Goal: Communication & Community: Answer question/provide support

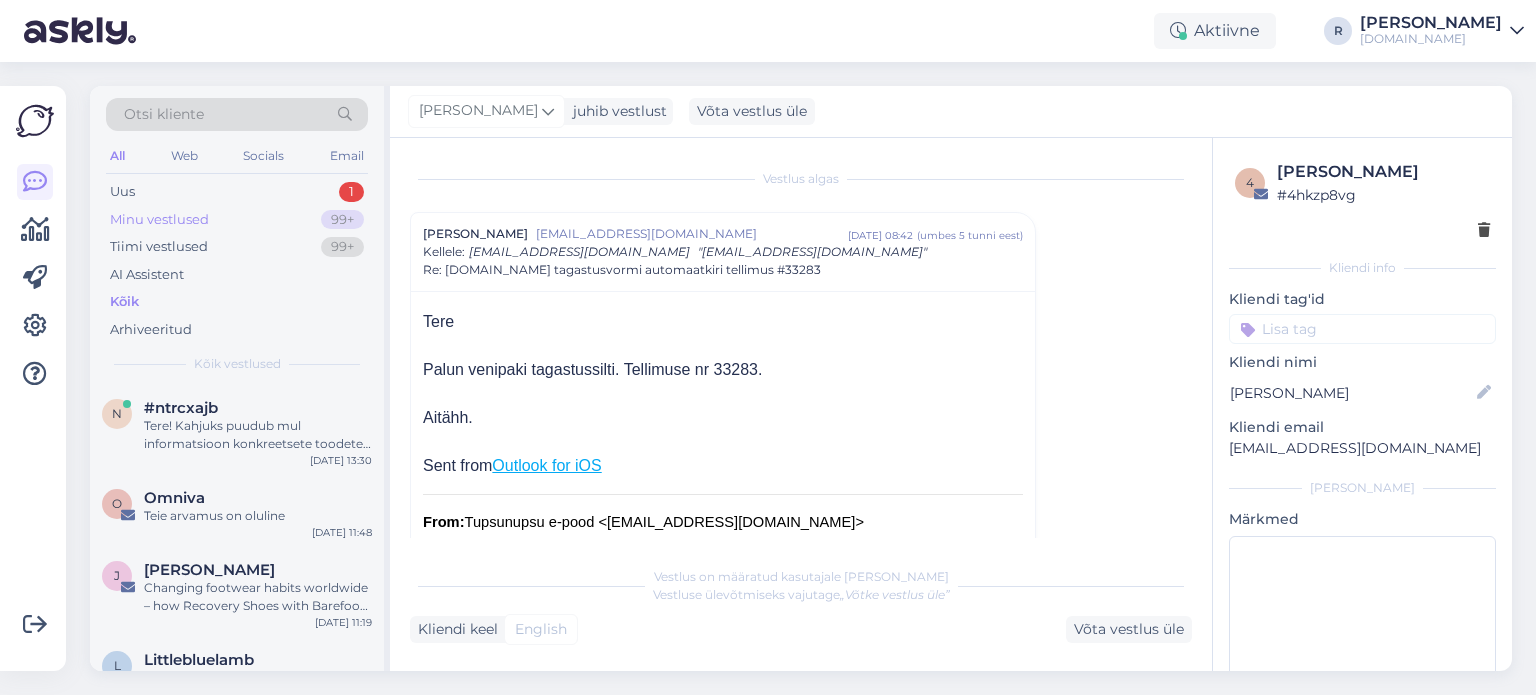
scroll to position [200, 0]
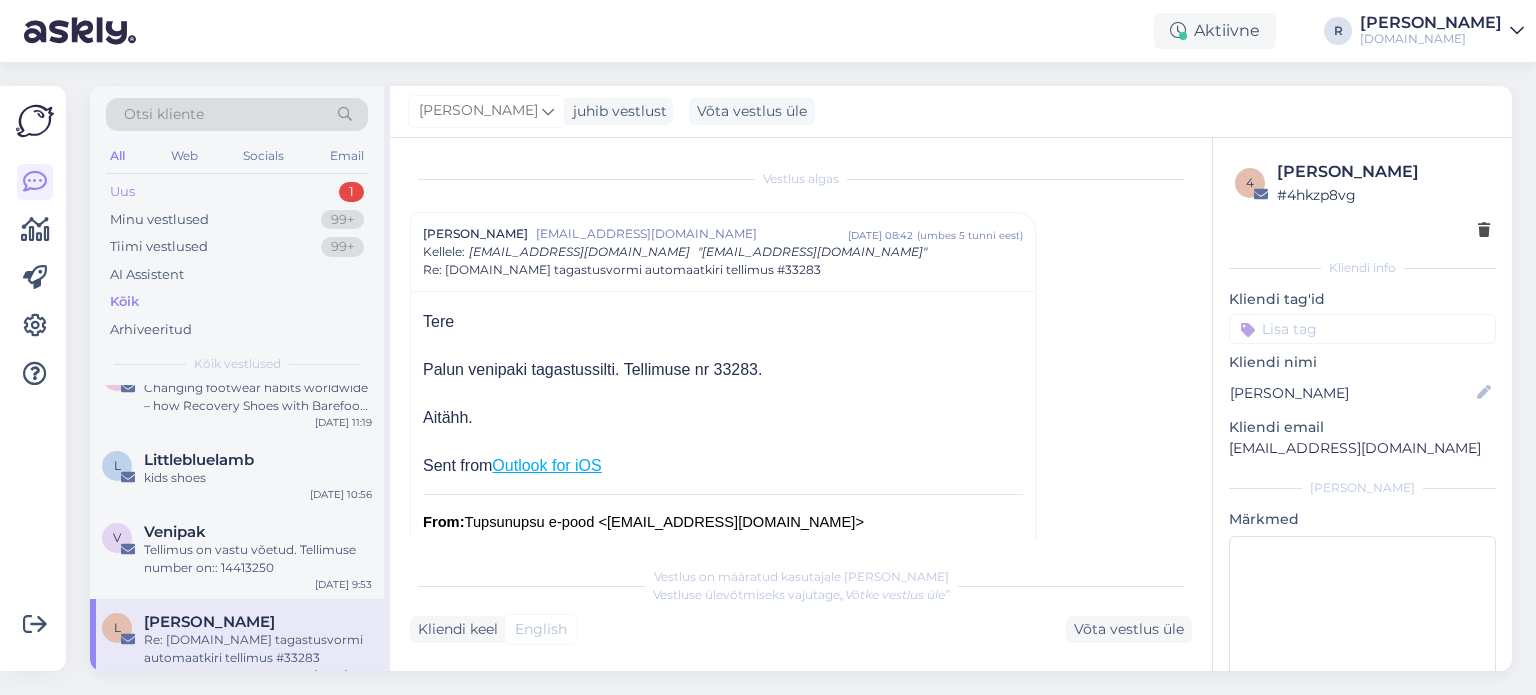
click at [252, 188] on div "Uus 1" at bounding box center [237, 192] width 262 height 28
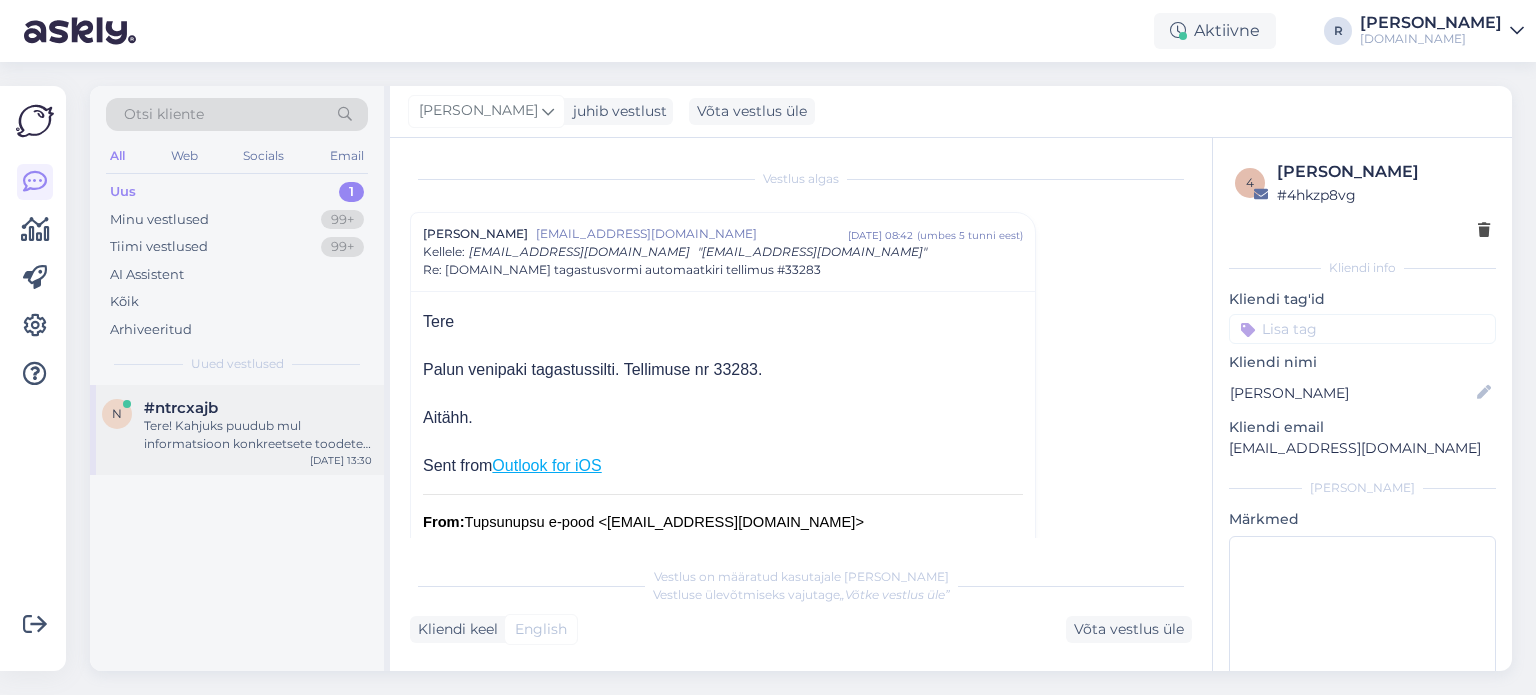
click at [149, 417] on div "Tere! Kahjuks puudub mul informatsioon konkreetsete toodete laoseisu ja täienda…" at bounding box center [258, 435] width 228 height 36
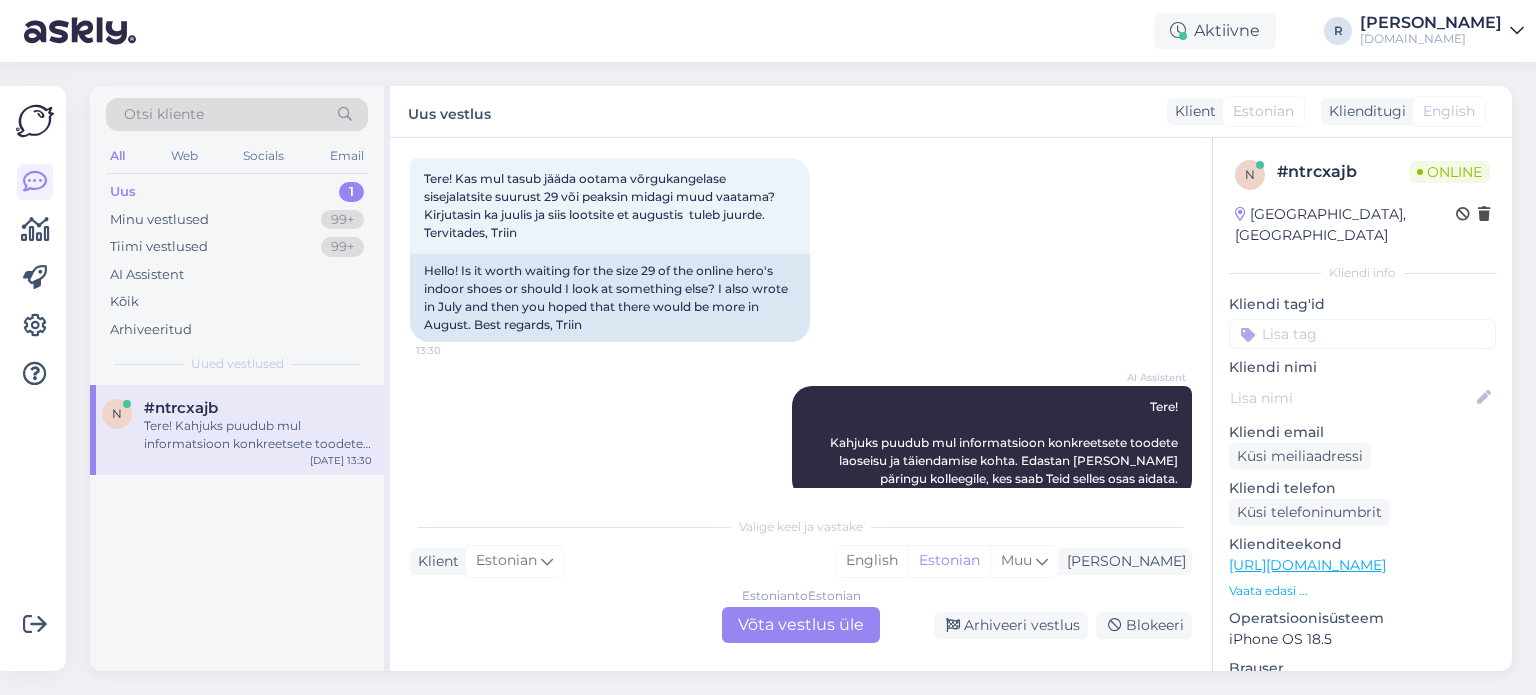
scroll to position [140, 0]
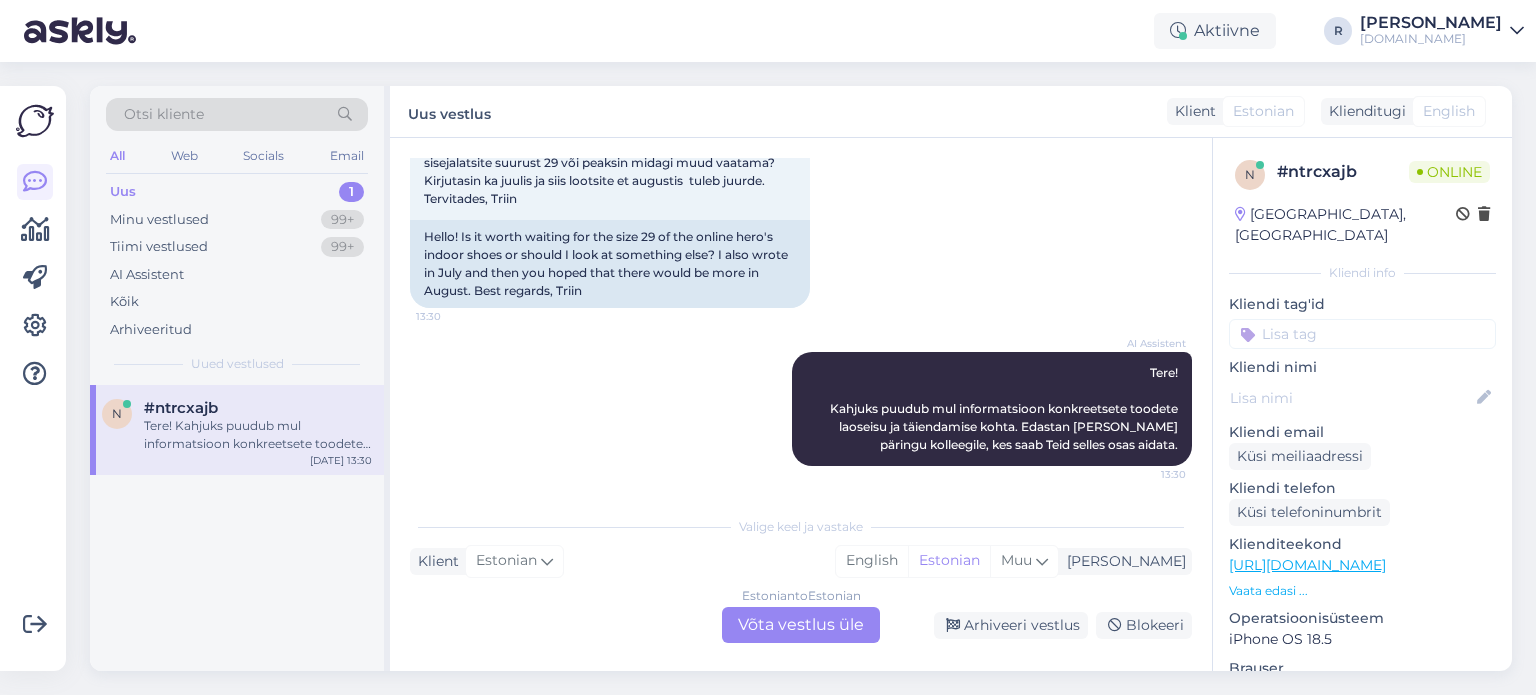
click at [769, 633] on div "Estonian to Estonian Võta vestlus üle" at bounding box center [801, 625] width 158 height 36
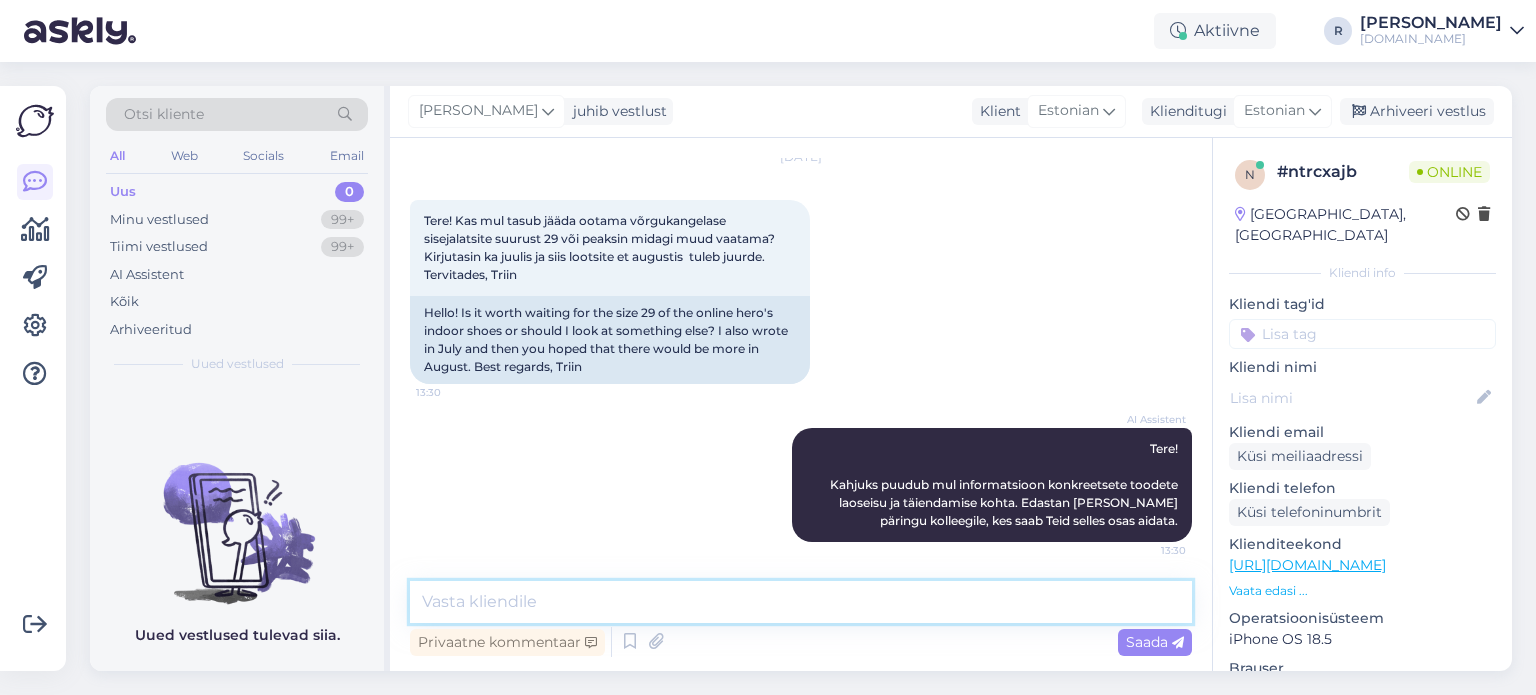
click at [622, 592] on textarea at bounding box center [801, 602] width 782 height 42
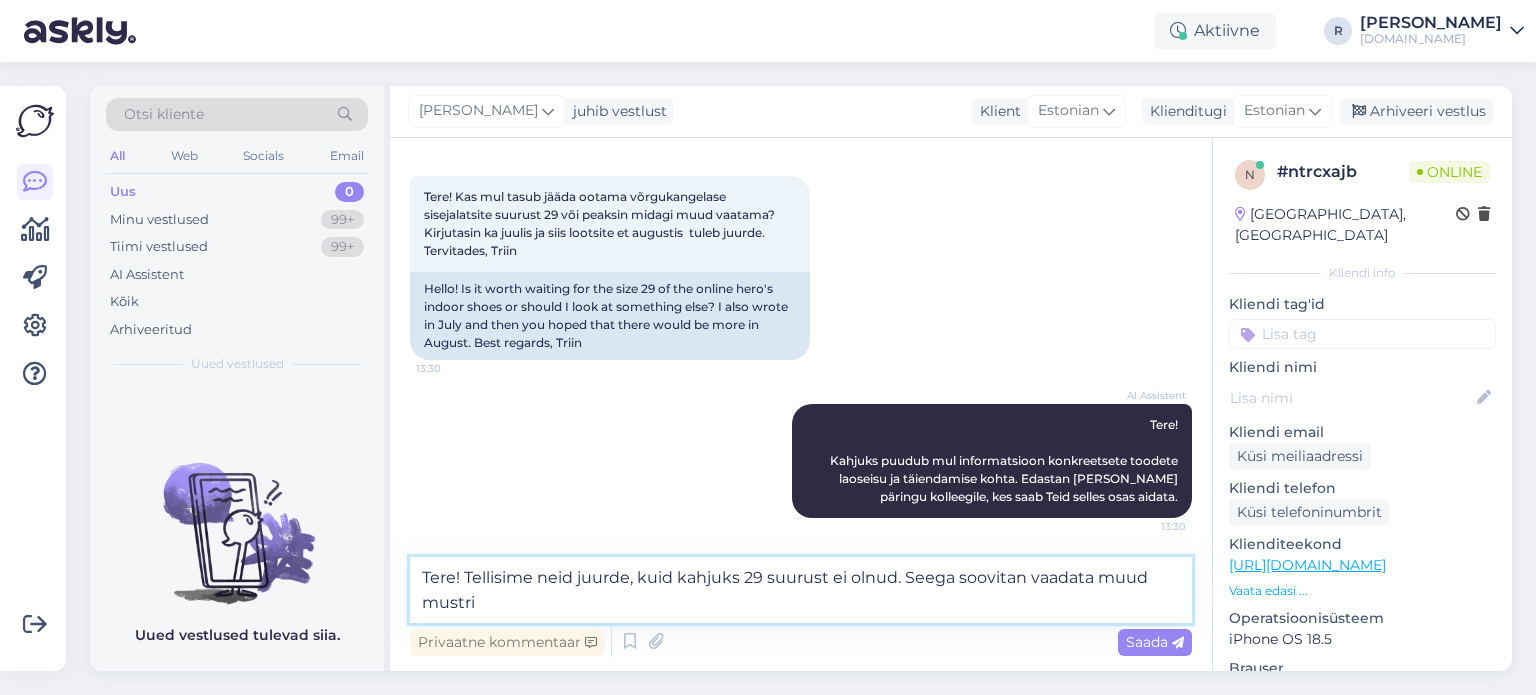
type textarea "Tere! Tellisime neid juurde, kuid kahjuks 29 suurust ei olnud. Seega soovitan v…"
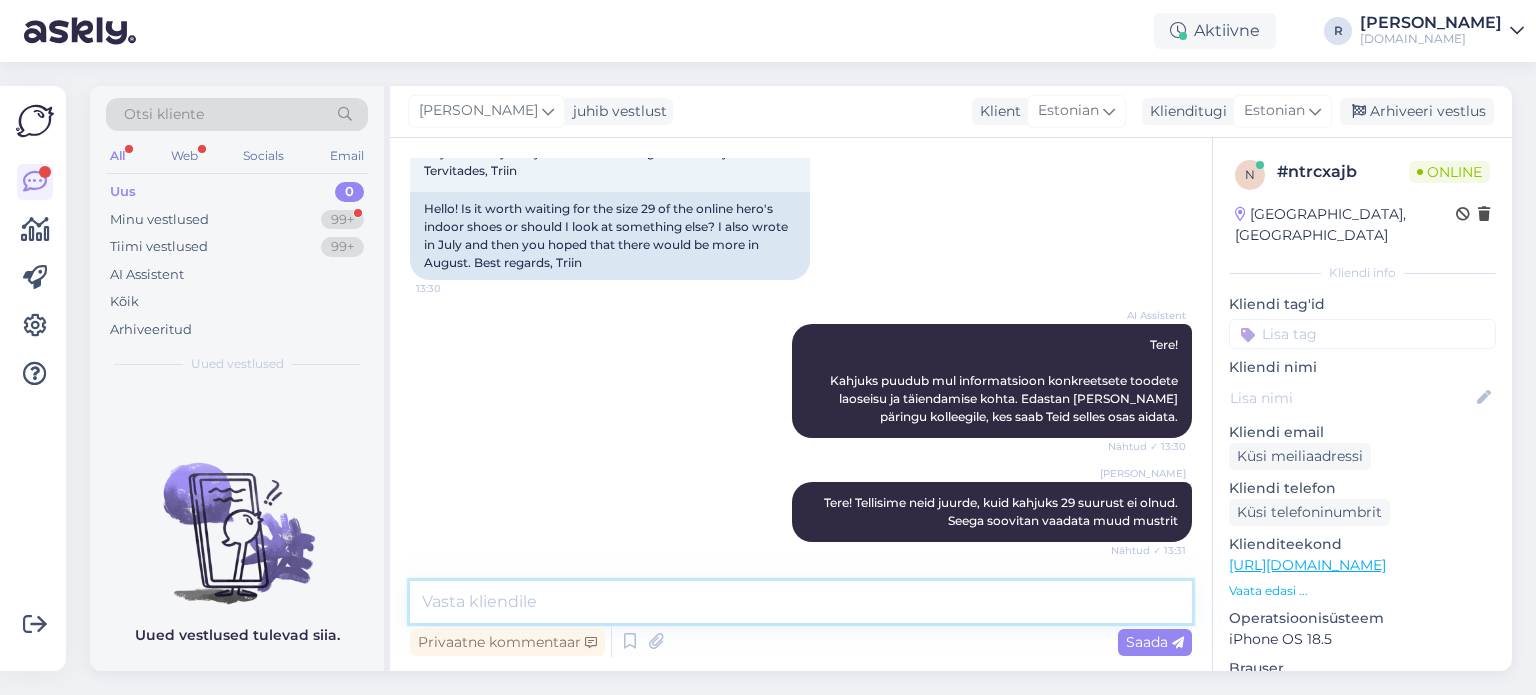
scroll to position [254, 0]
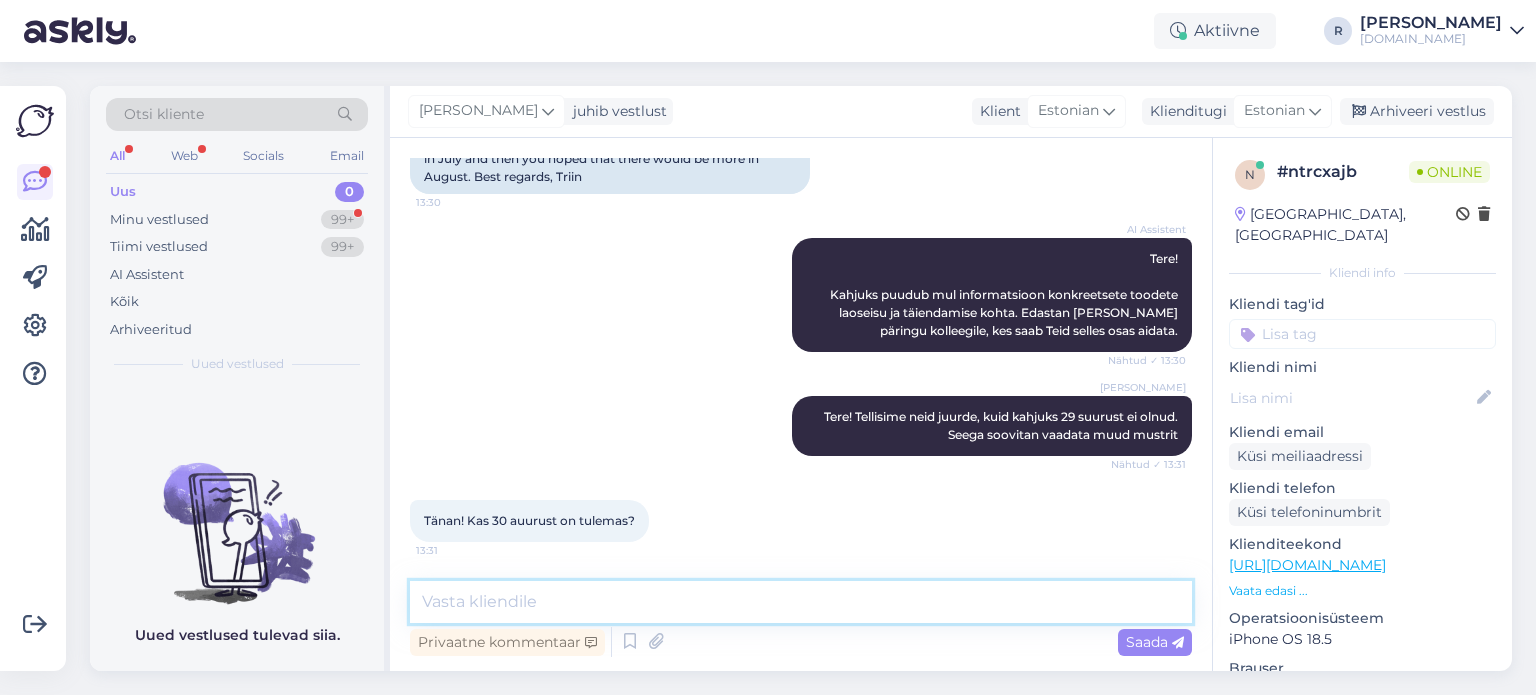
click at [560, 604] on textarea at bounding box center [801, 602] width 782 height 42
type textarea "30 tuleb 1 paar"
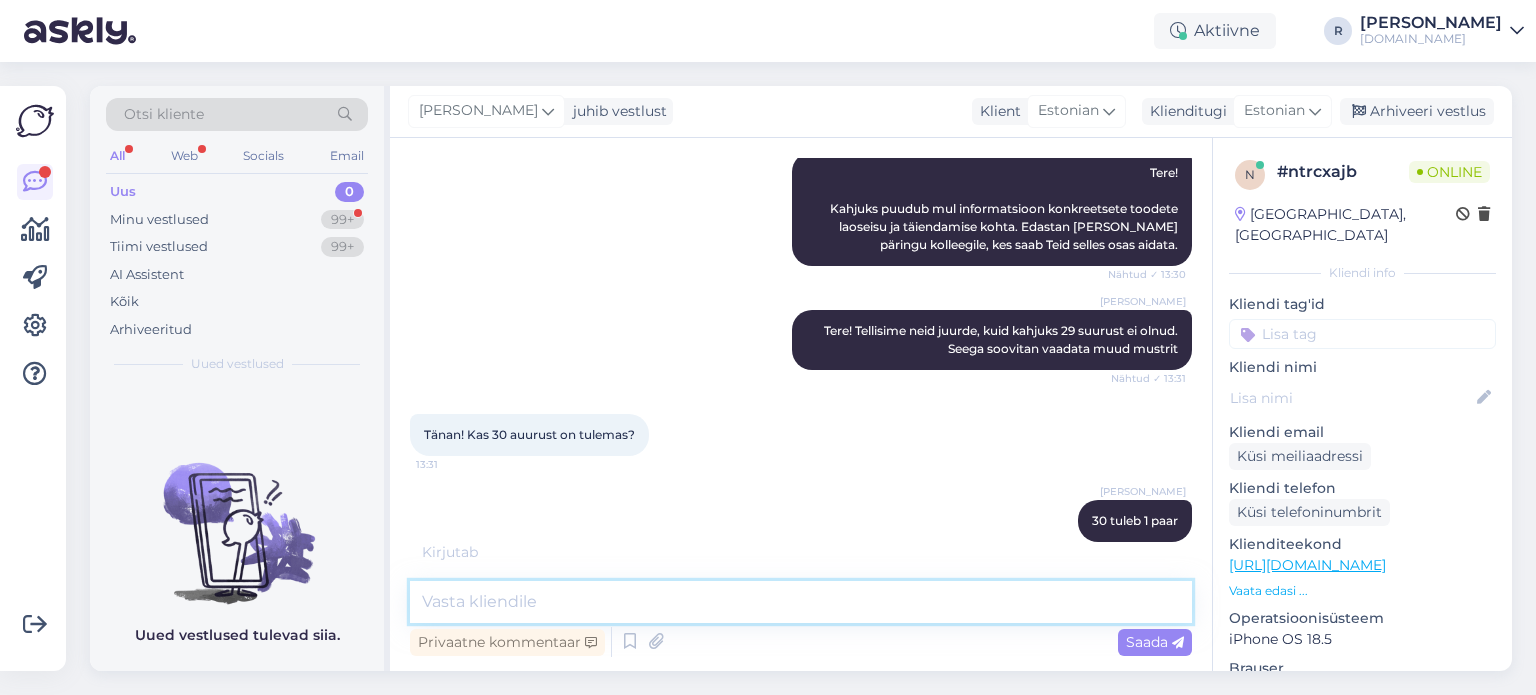
scroll to position [512, 0]
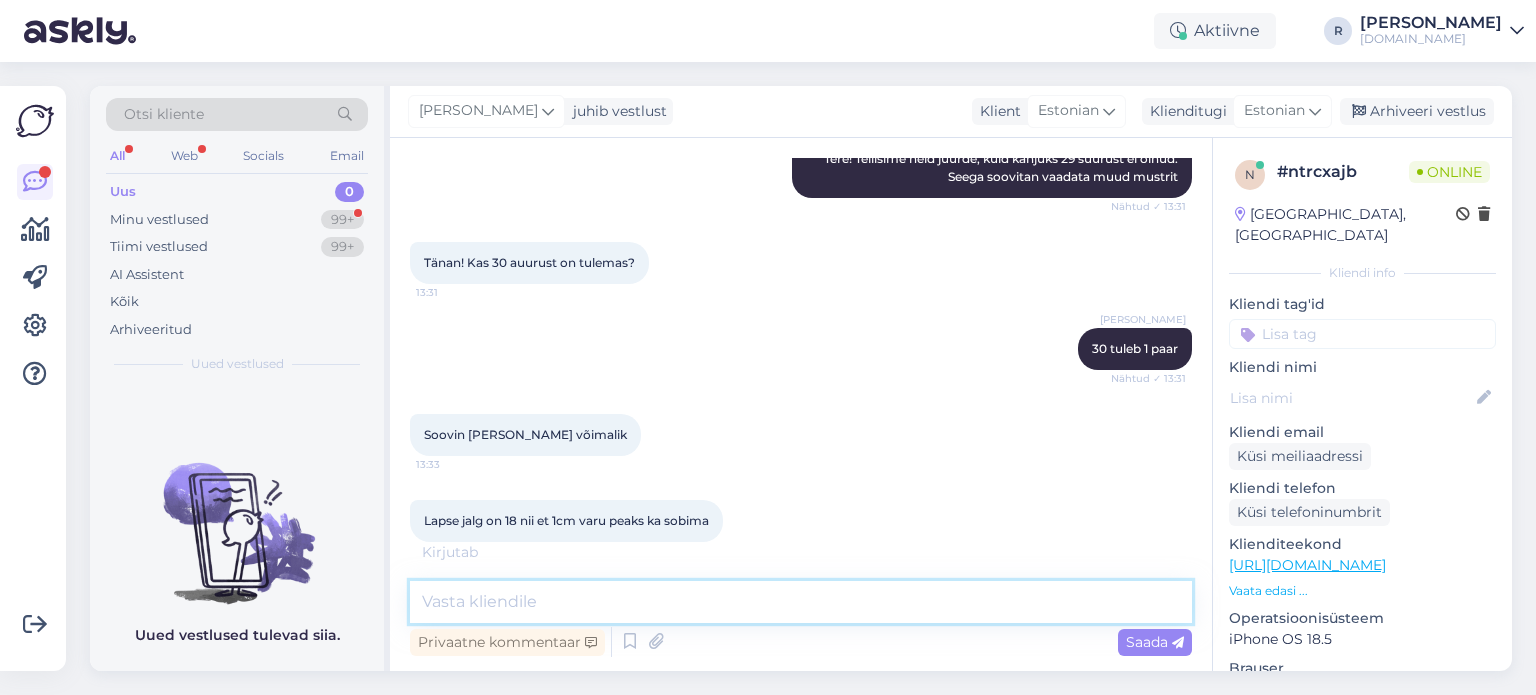
click at [507, 603] on textarea at bounding box center [801, 602] width 782 height 42
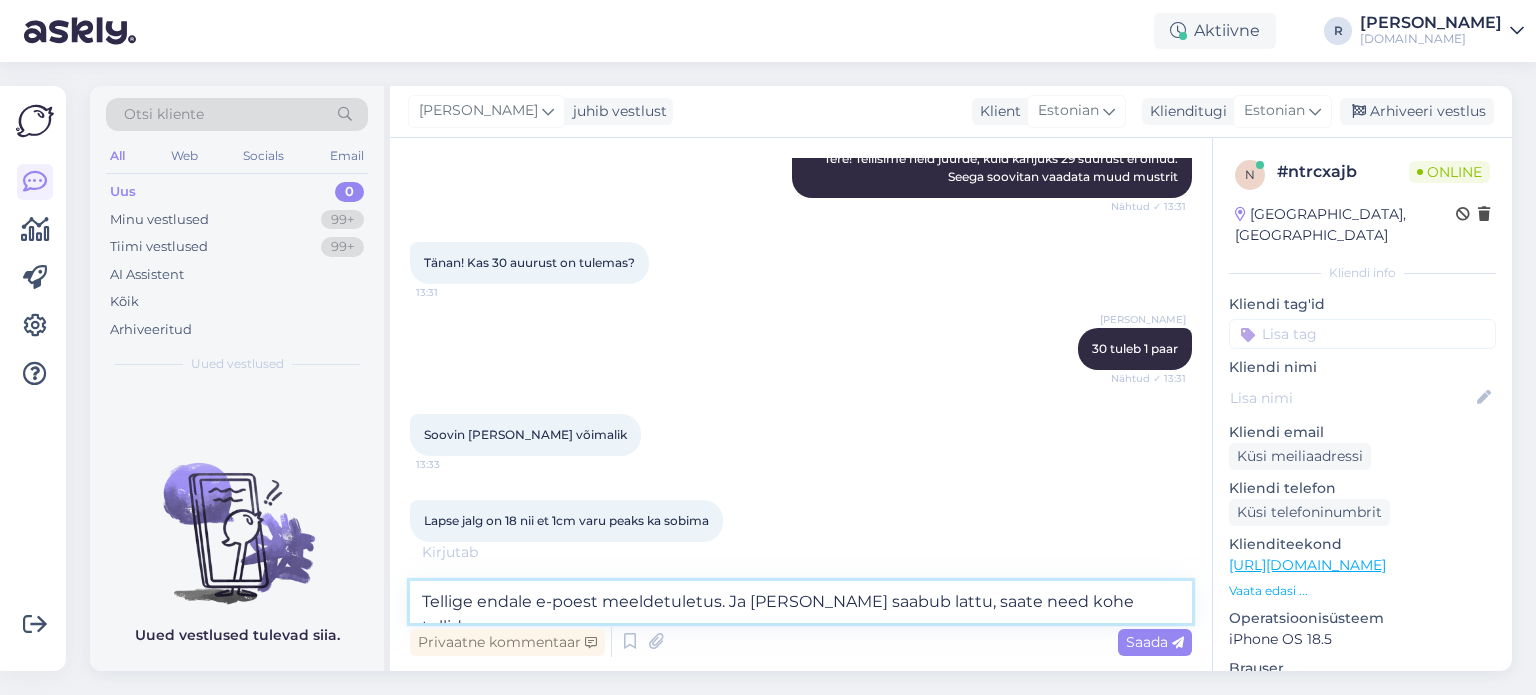
click at [485, 607] on textarea "Tellige endale e-poest meeldetuletus. Ja [PERSON_NAME] saabub lattu, saate need…" at bounding box center [801, 602] width 782 height 42
type textarea "Tellige [PERSON_NAME] e-[PERSON_NAME] meeldetuletus. Ja [PERSON_NAME] saabub la…"
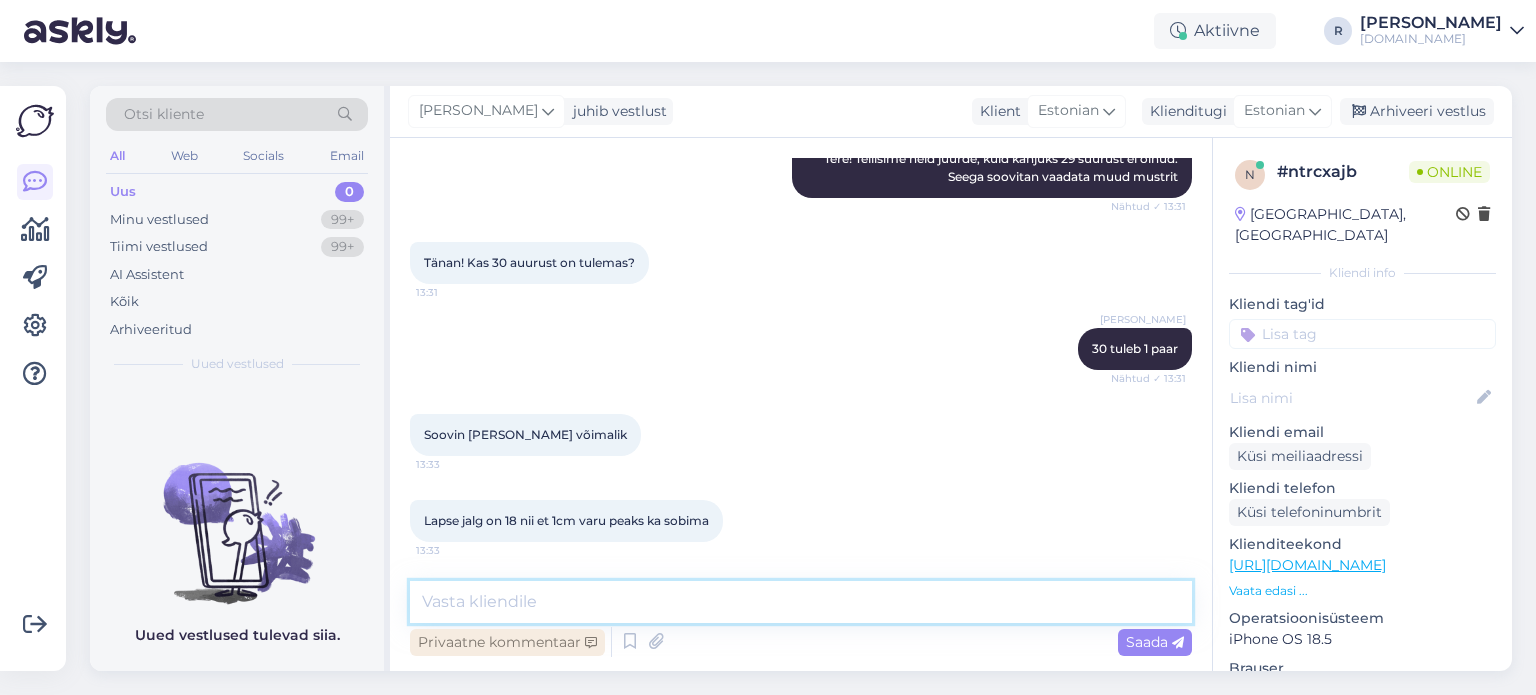
scroll to position [616, 0]
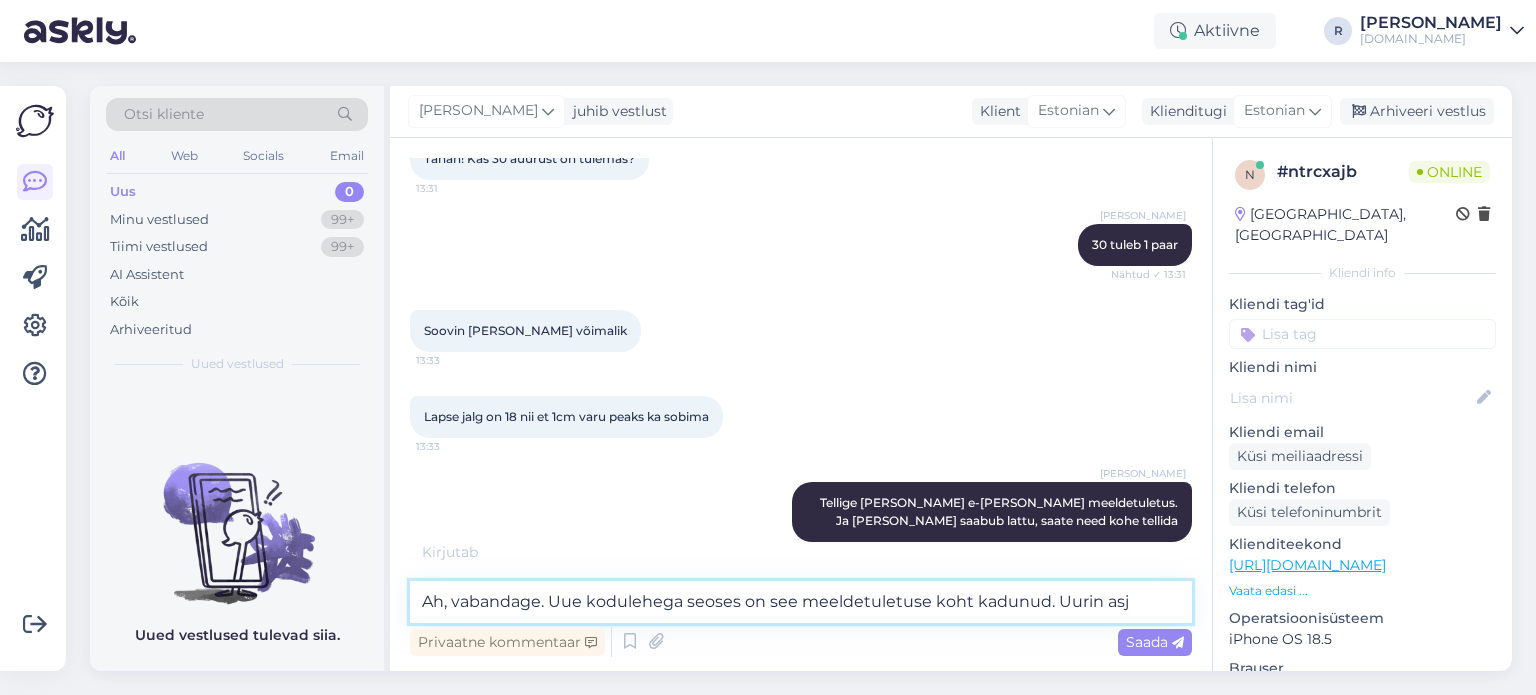
type textarea "Ah, vabandage. Uue kodulehega seoses on see meeldetuletuse koht kadunud. [PERSO…"
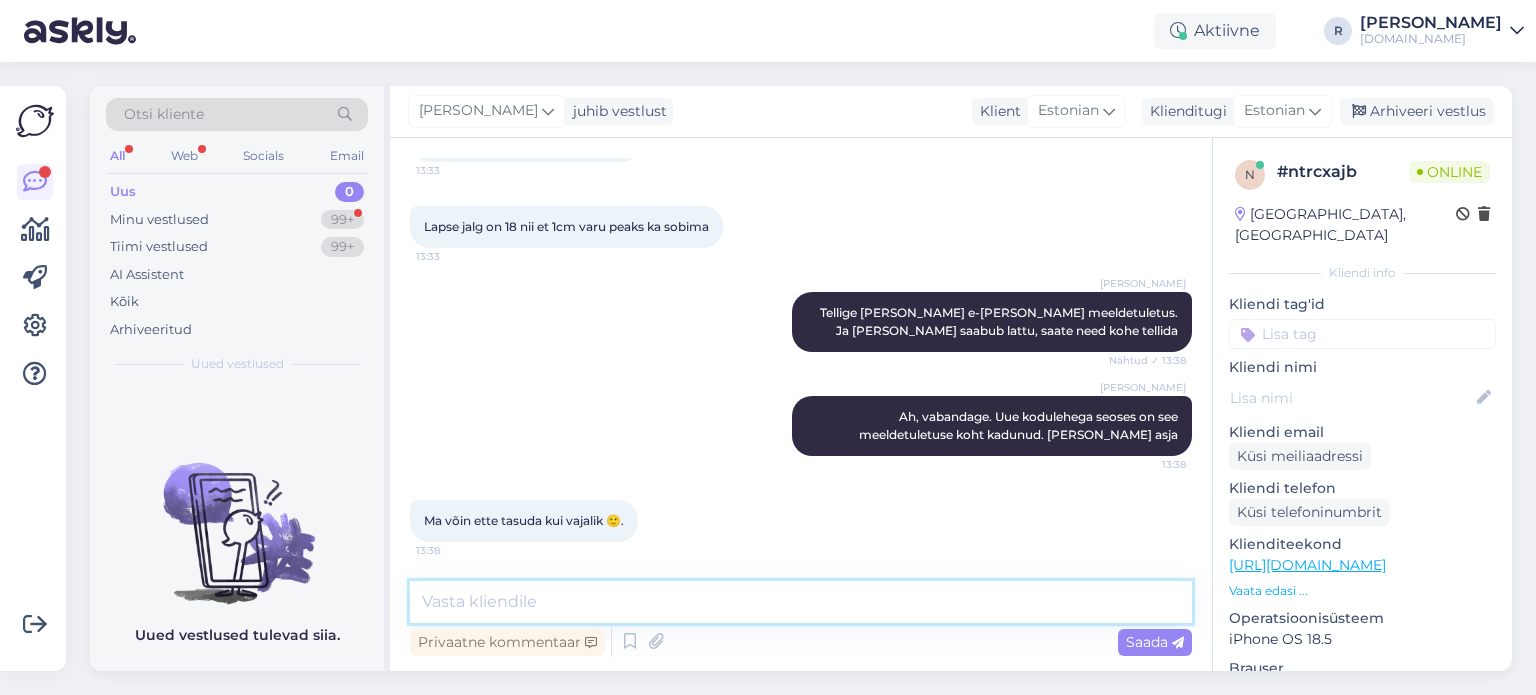
scroll to position [910, 0]
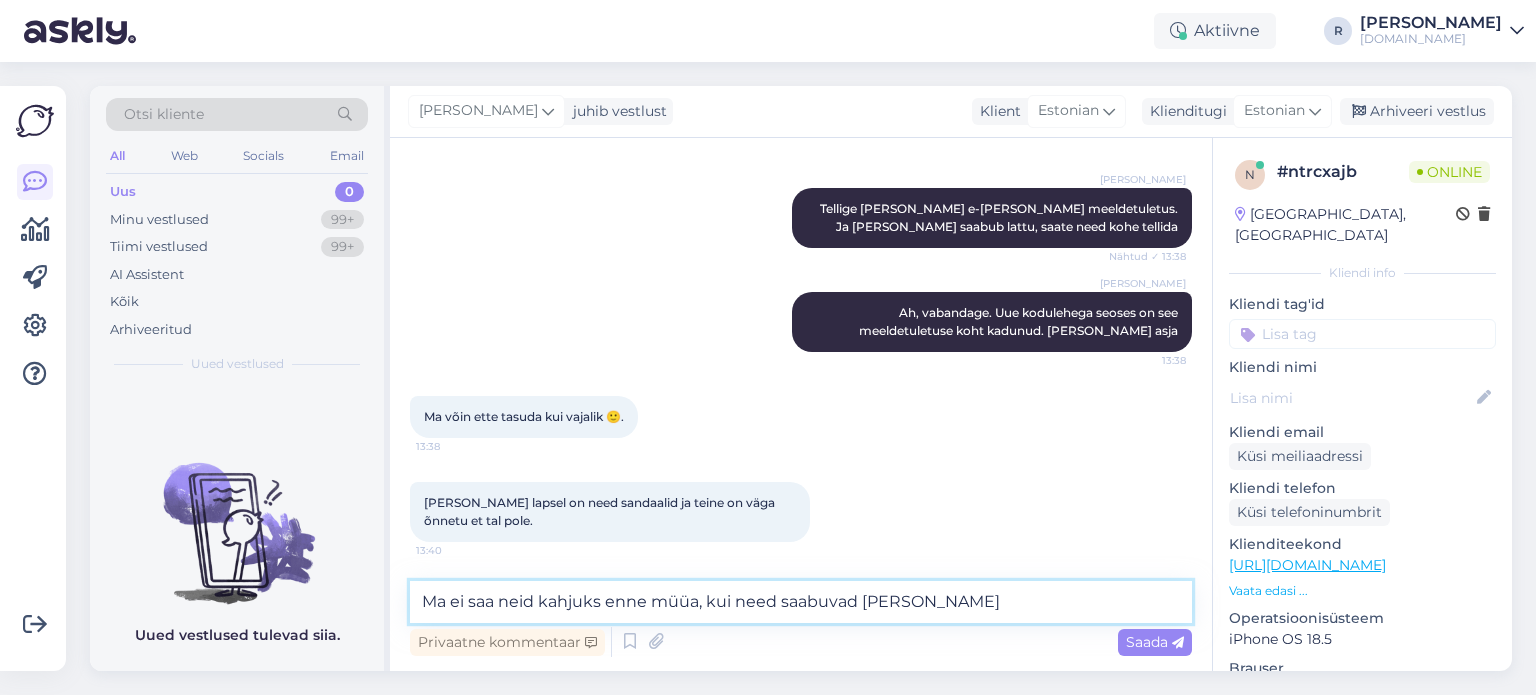
type textarea "Ma ei saa neid kahjuks enne müüa, kui need saabuvad [PERSON_NAME]."
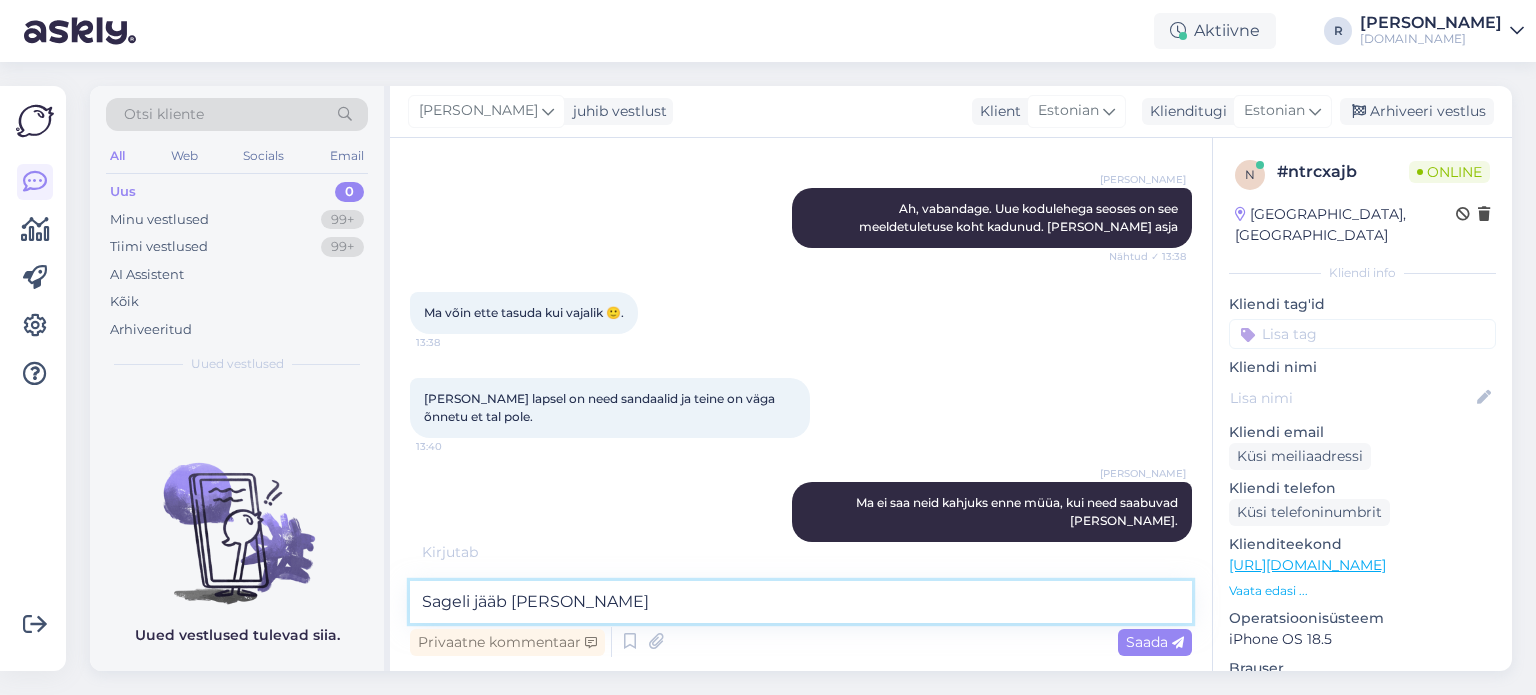
scroll to position [1100, 0]
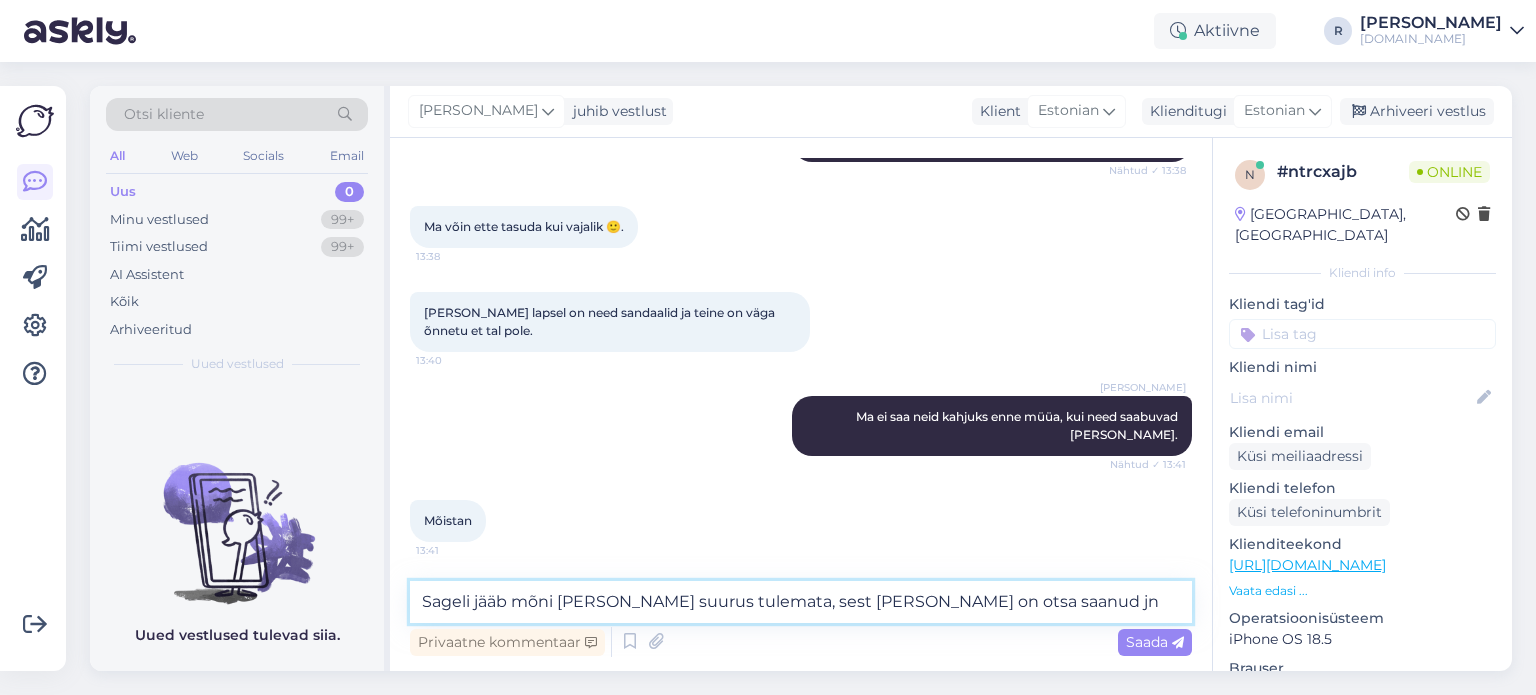
type textarea "Sageli jääb mõni [PERSON_NAME] suurus tulemata, sest [PERSON_NAME] on otsa saan…"
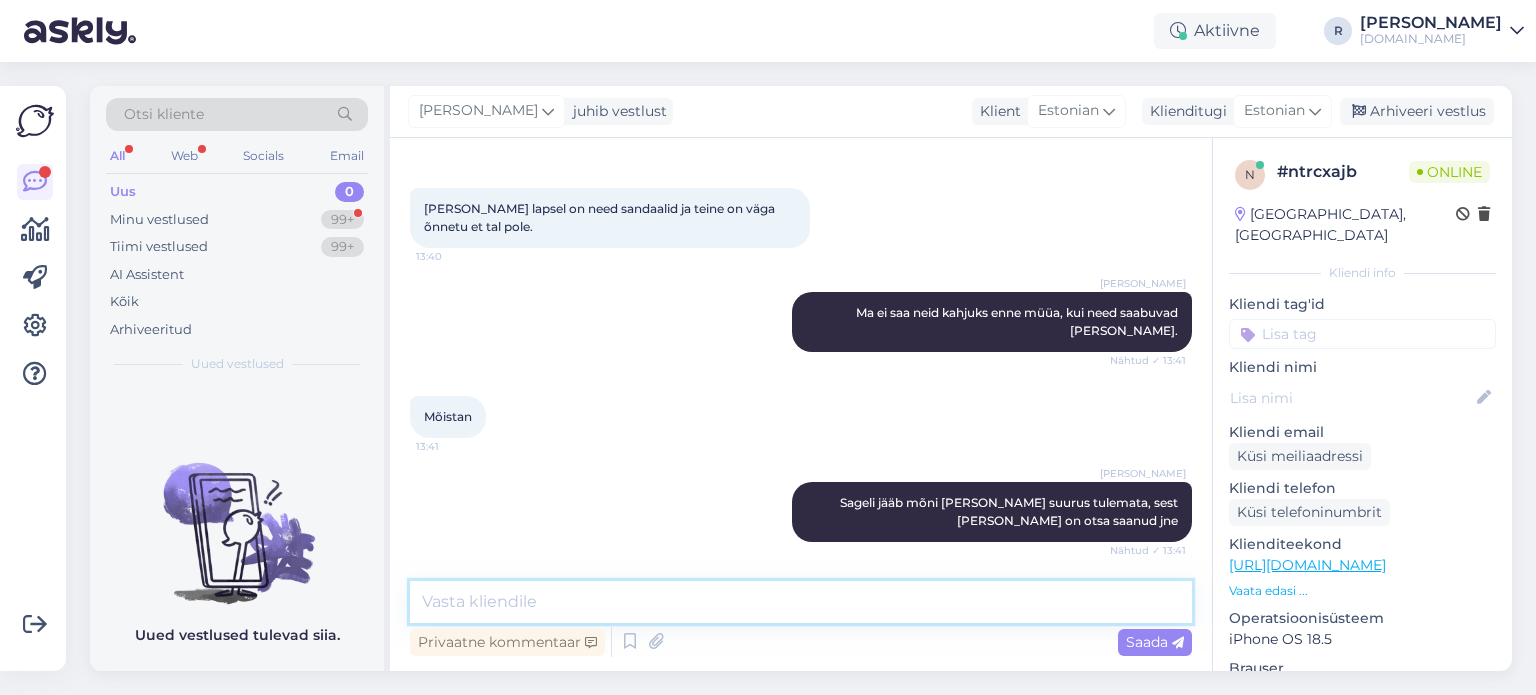
scroll to position [1480, 0]
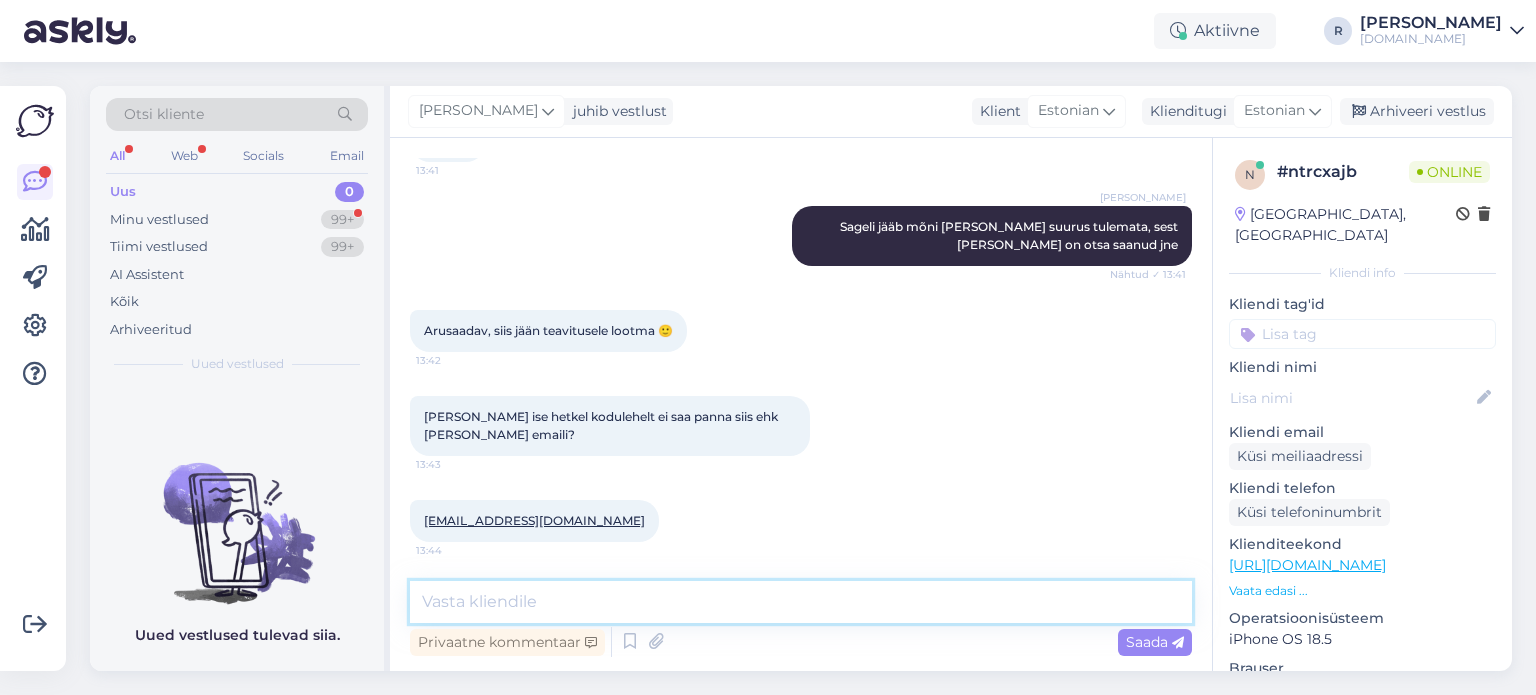
click at [571, 601] on textarea at bounding box center [801, 602] width 782 height 42
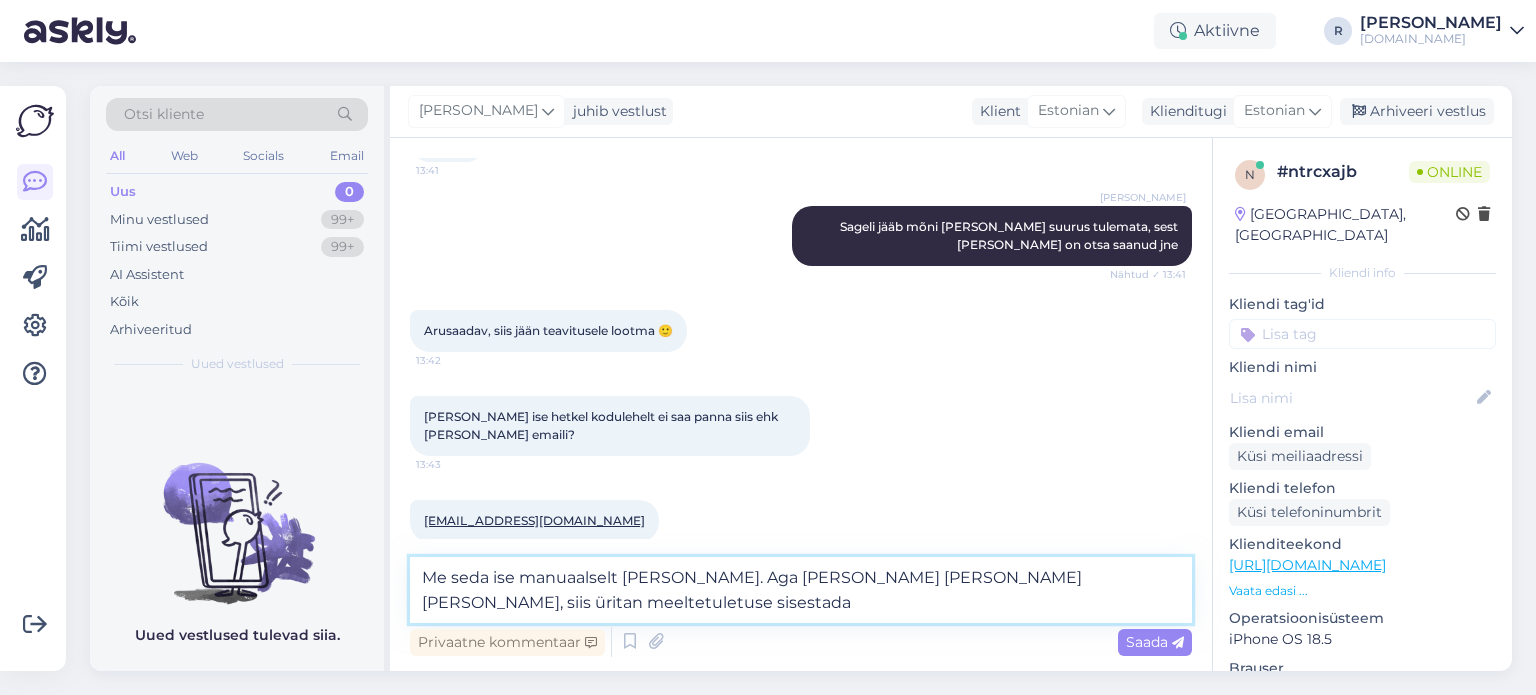
type textarea "Me seda ise manuaalselt [PERSON_NAME]. Aga [PERSON_NAME] [PERSON_NAME] [PERSON_…"
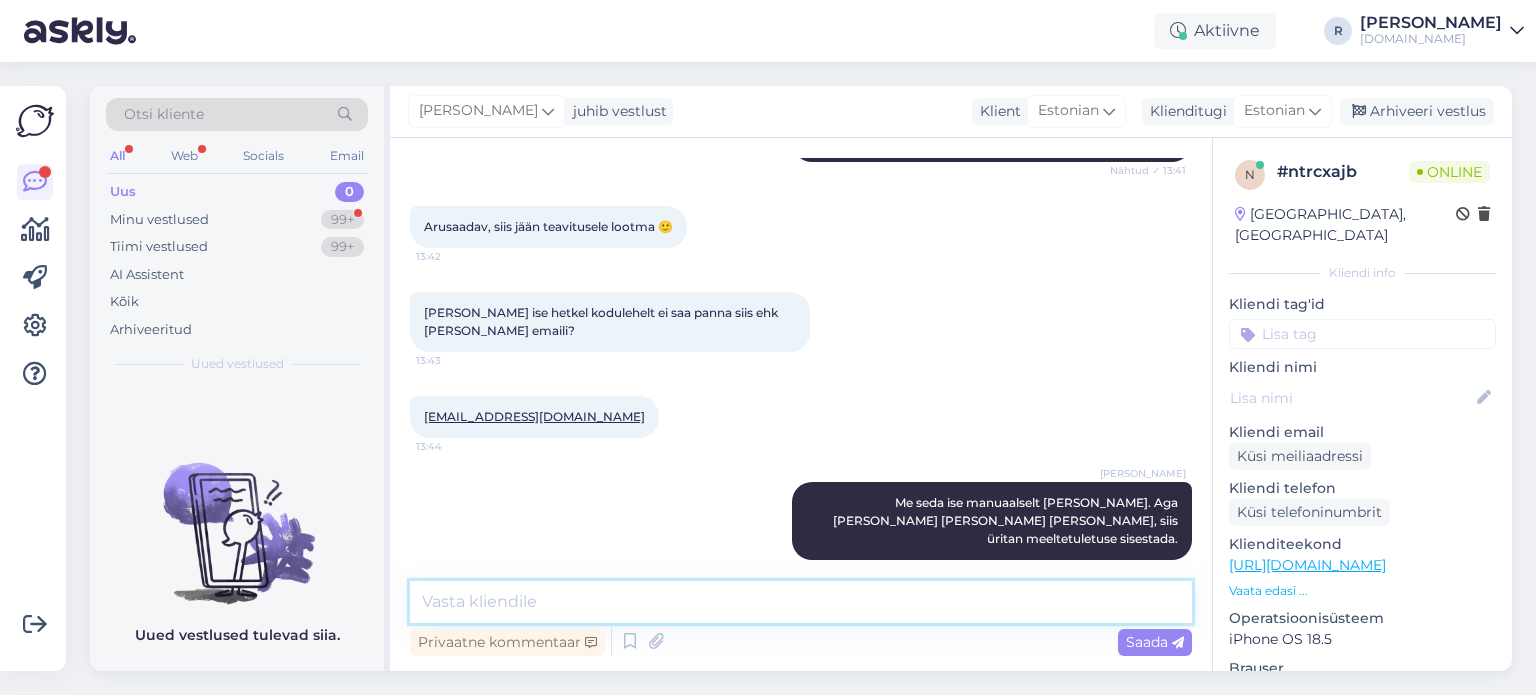
scroll to position [1687, 0]
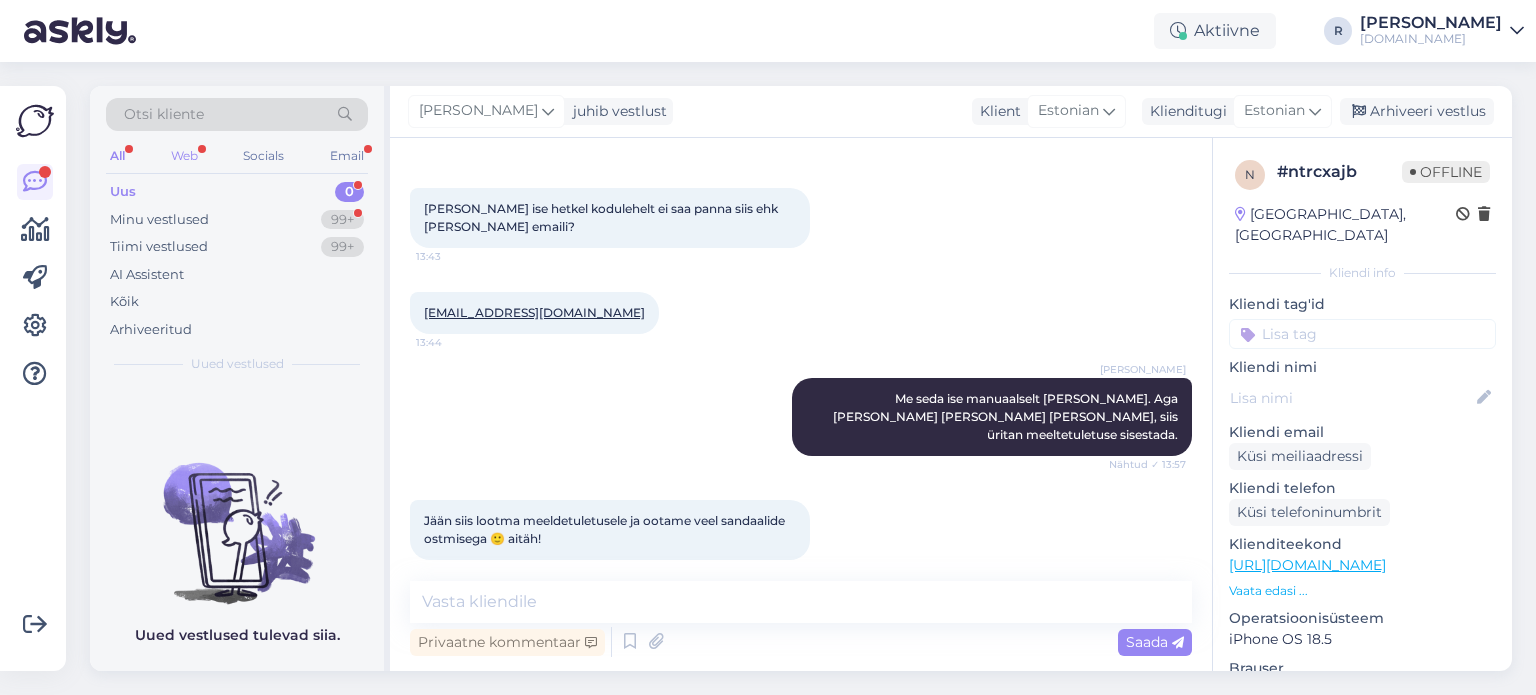
click at [184, 151] on div "Web" at bounding box center [184, 156] width 35 height 26
click at [144, 299] on div "Kõik" at bounding box center [237, 302] width 262 height 28
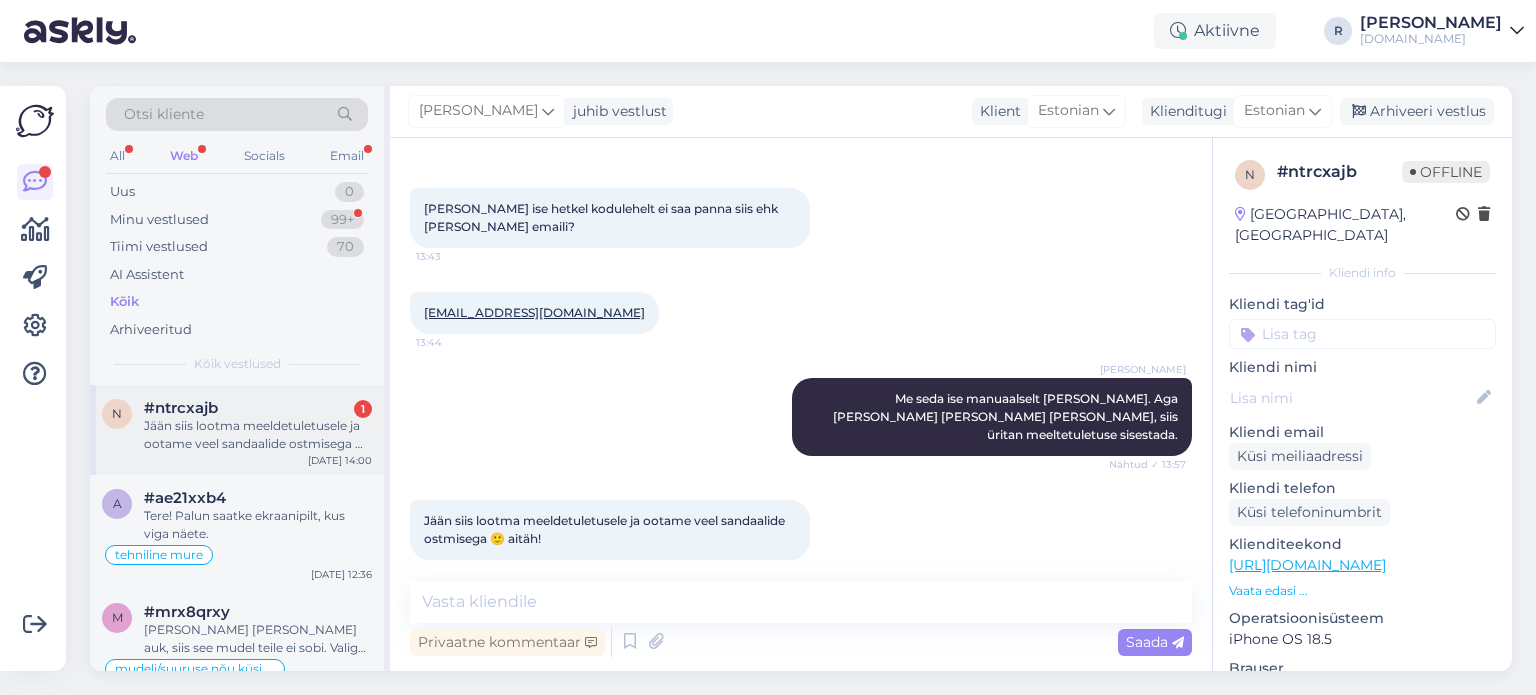
click at [256, 423] on div "Jään siis lootma meeldetuletusele ja ootame veel sandaalide ostmisega 🙂 aitäh!" at bounding box center [258, 435] width 228 height 36
click at [569, 608] on textarea at bounding box center [801, 602] width 782 height 42
click at [344, 156] on div "Email" at bounding box center [347, 156] width 42 height 26
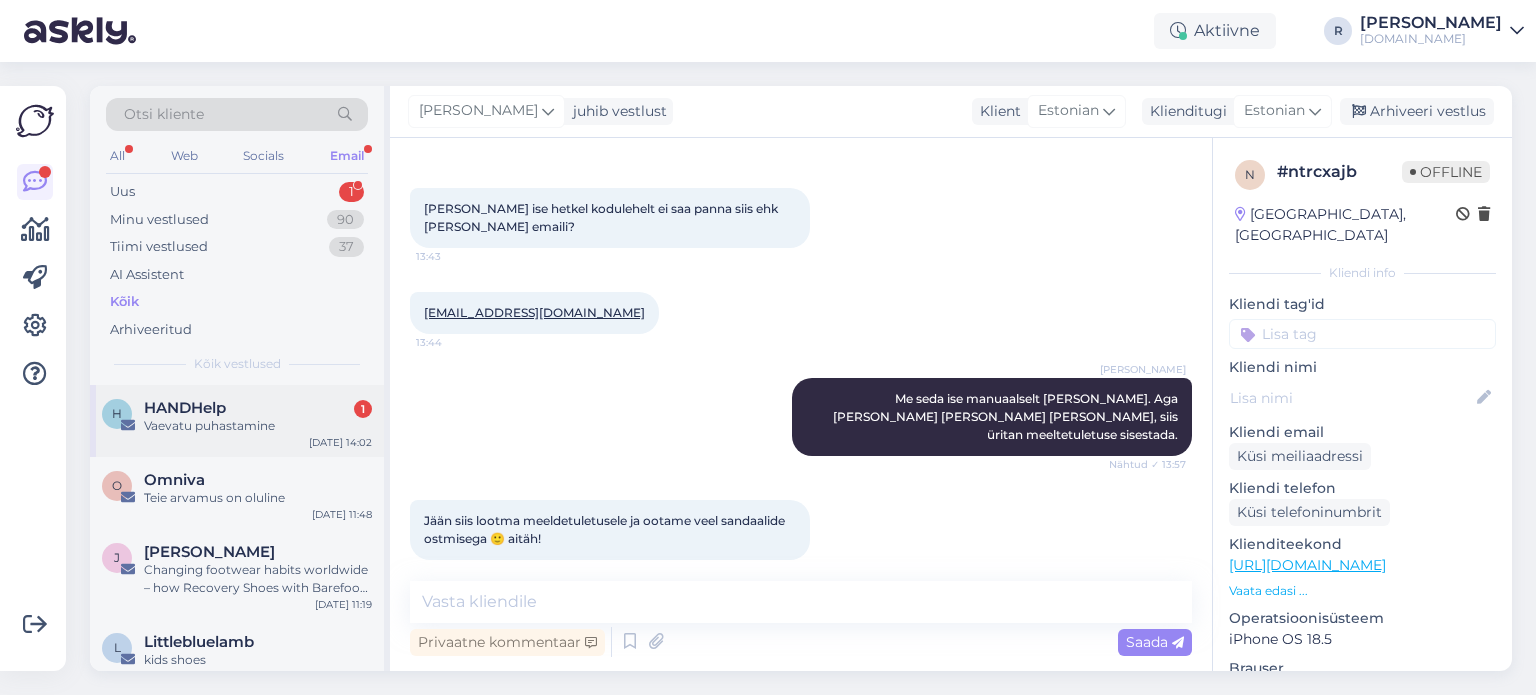
click at [264, 417] on div "Vaevatu puhastamine" at bounding box center [258, 426] width 228 height 18
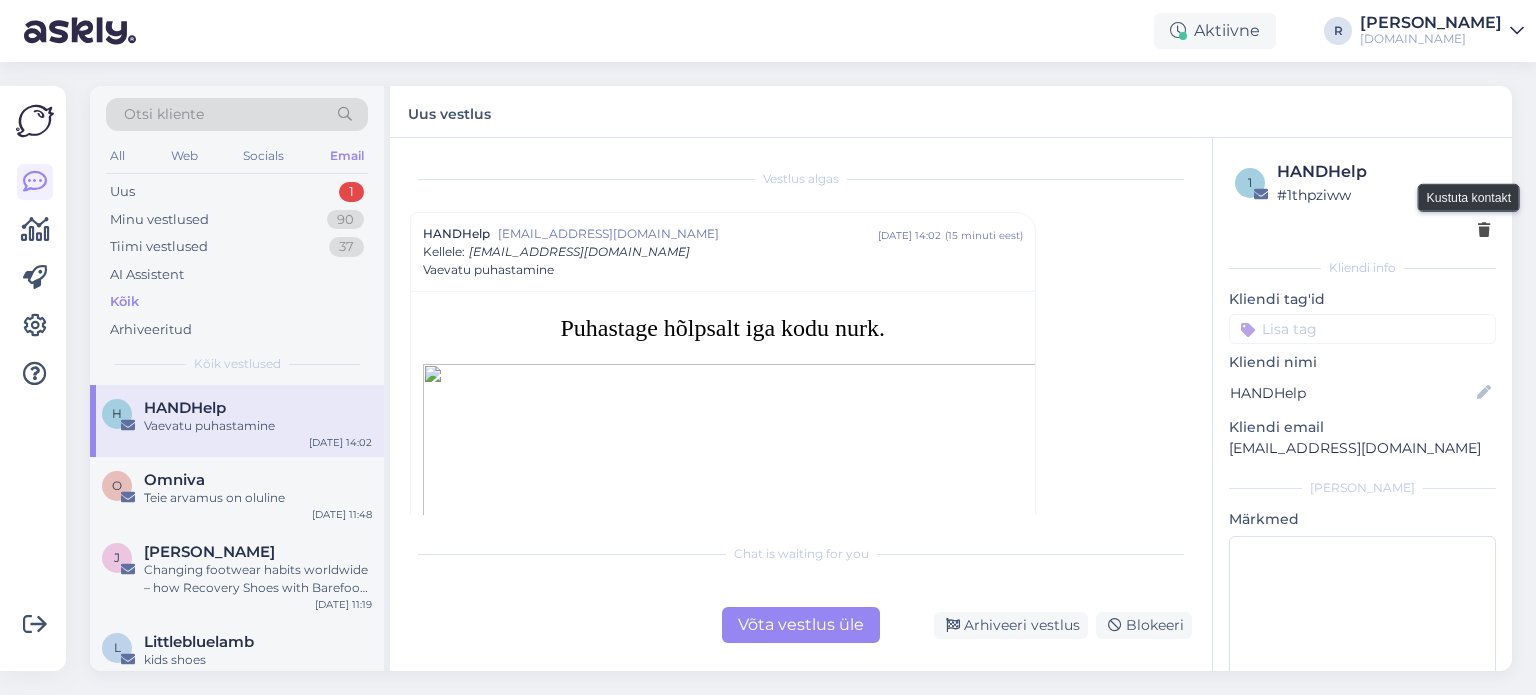
click at [1478, 228] on icon at bounding box center [1484, 231] width 12 height 14
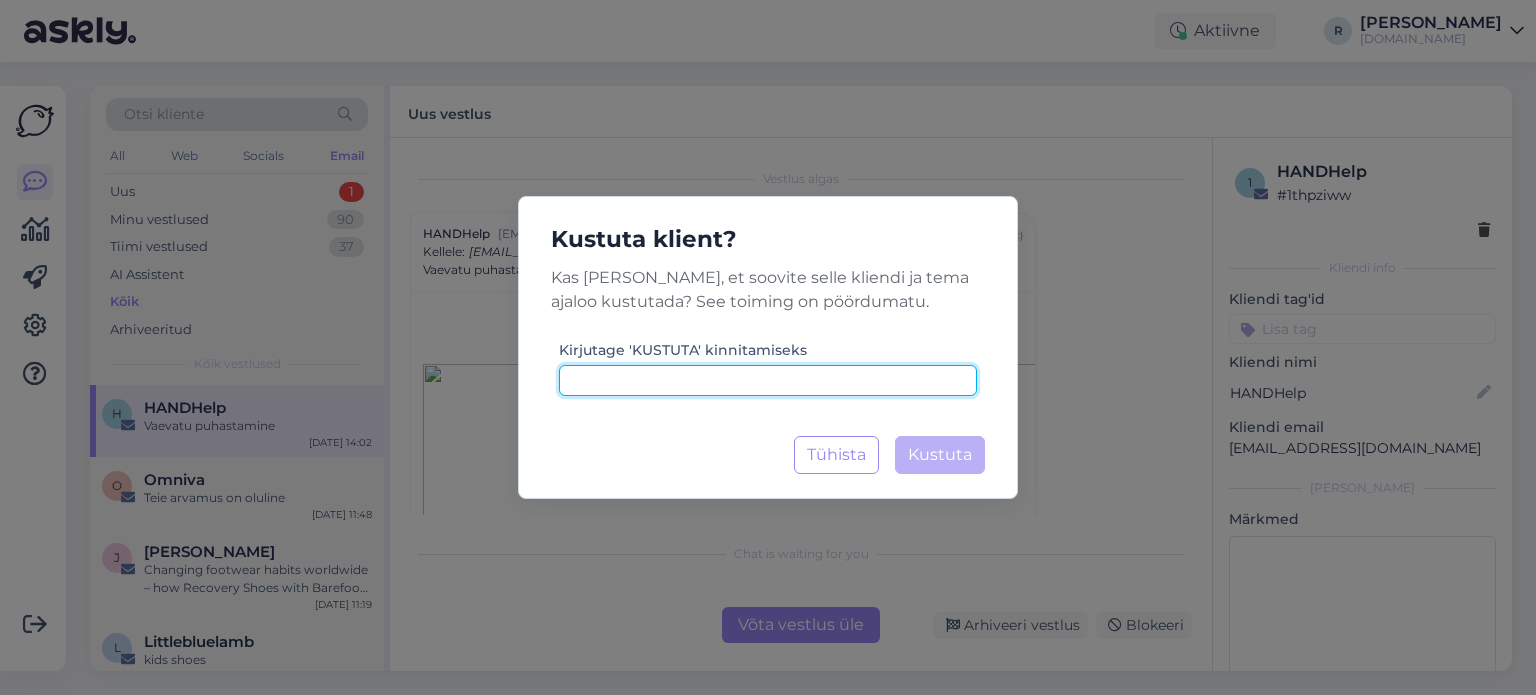
click at [762, 371] on input at bounding box center [768, 380] width 418 height 31
type input "kustuta"
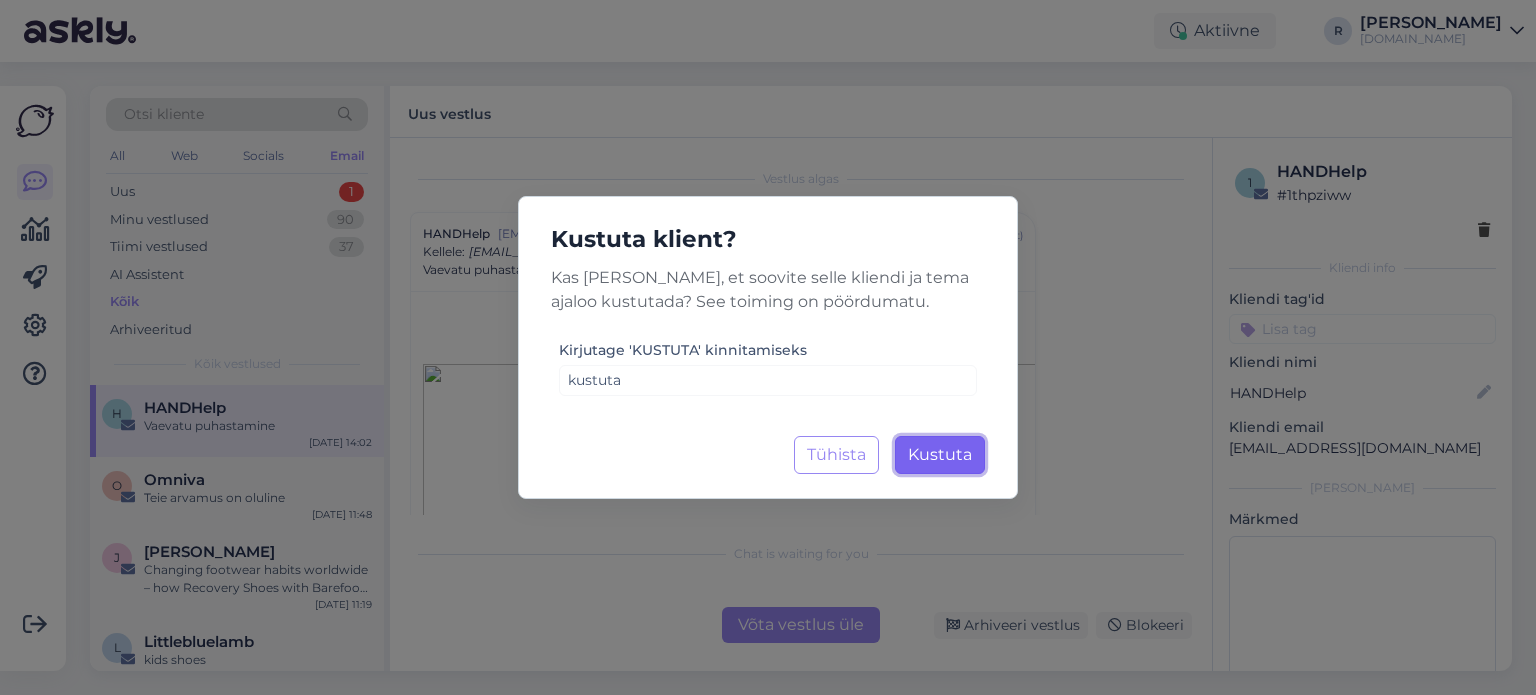
click at [944, 455] on span "Kustuta" at bounding box center [940, 454] width 64 height 19
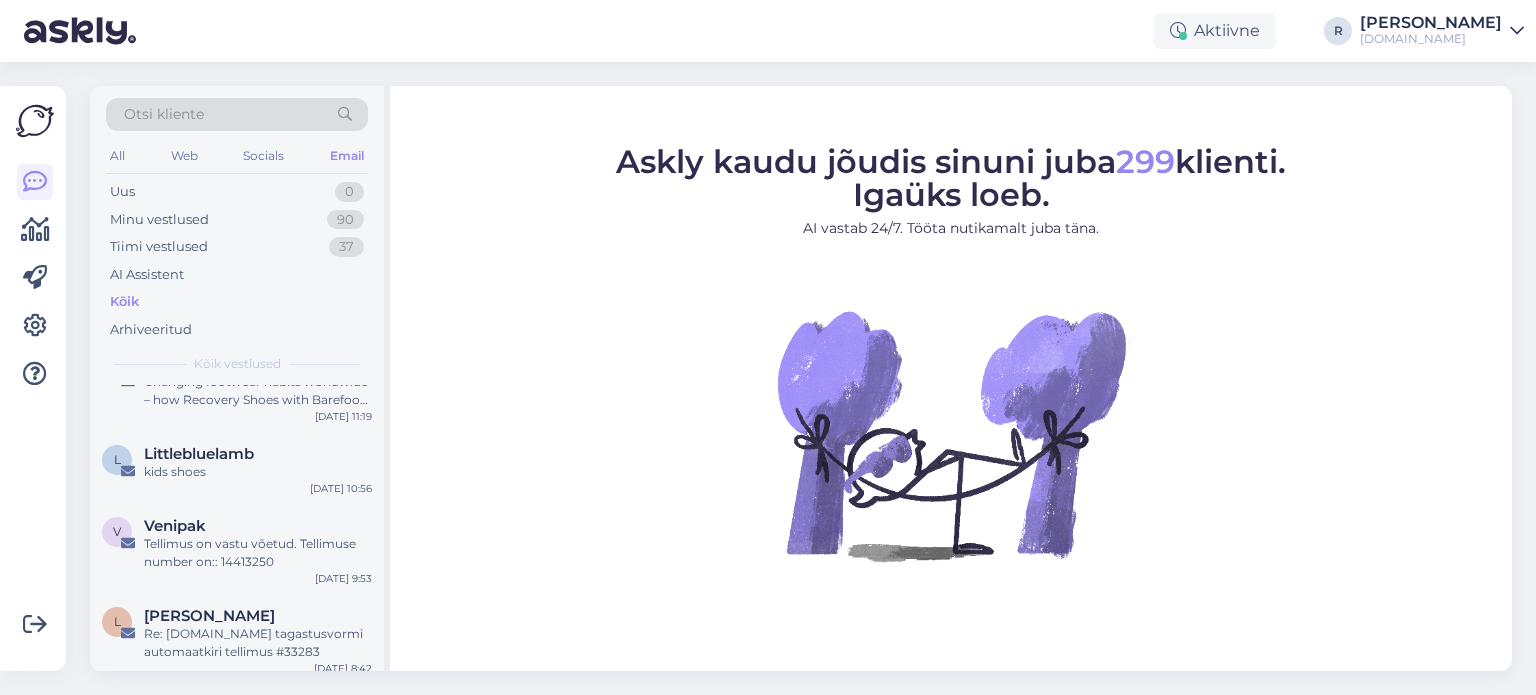
scroll to position [200, 0]
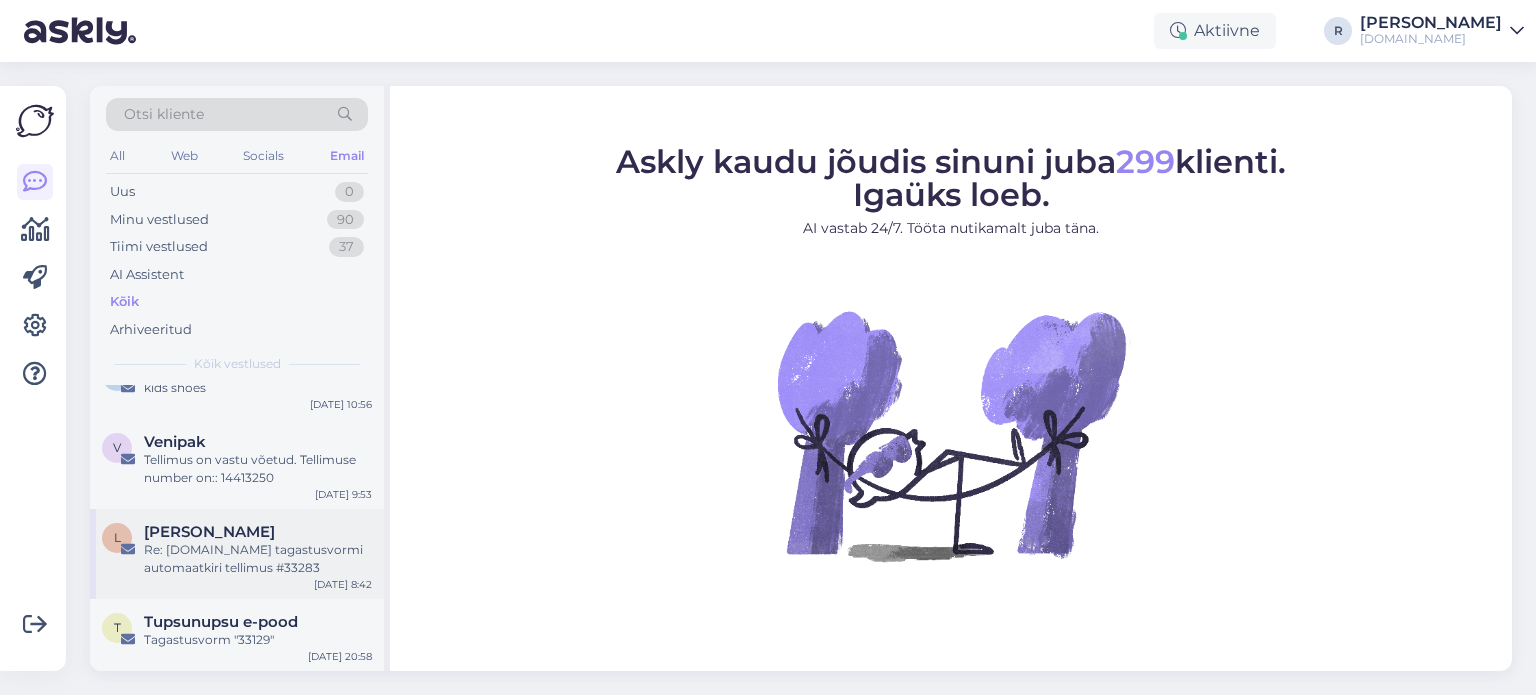
click at [218, 533] on span "[PERSON_NAME]" at bounding box center [209, 532] width 131 height 18
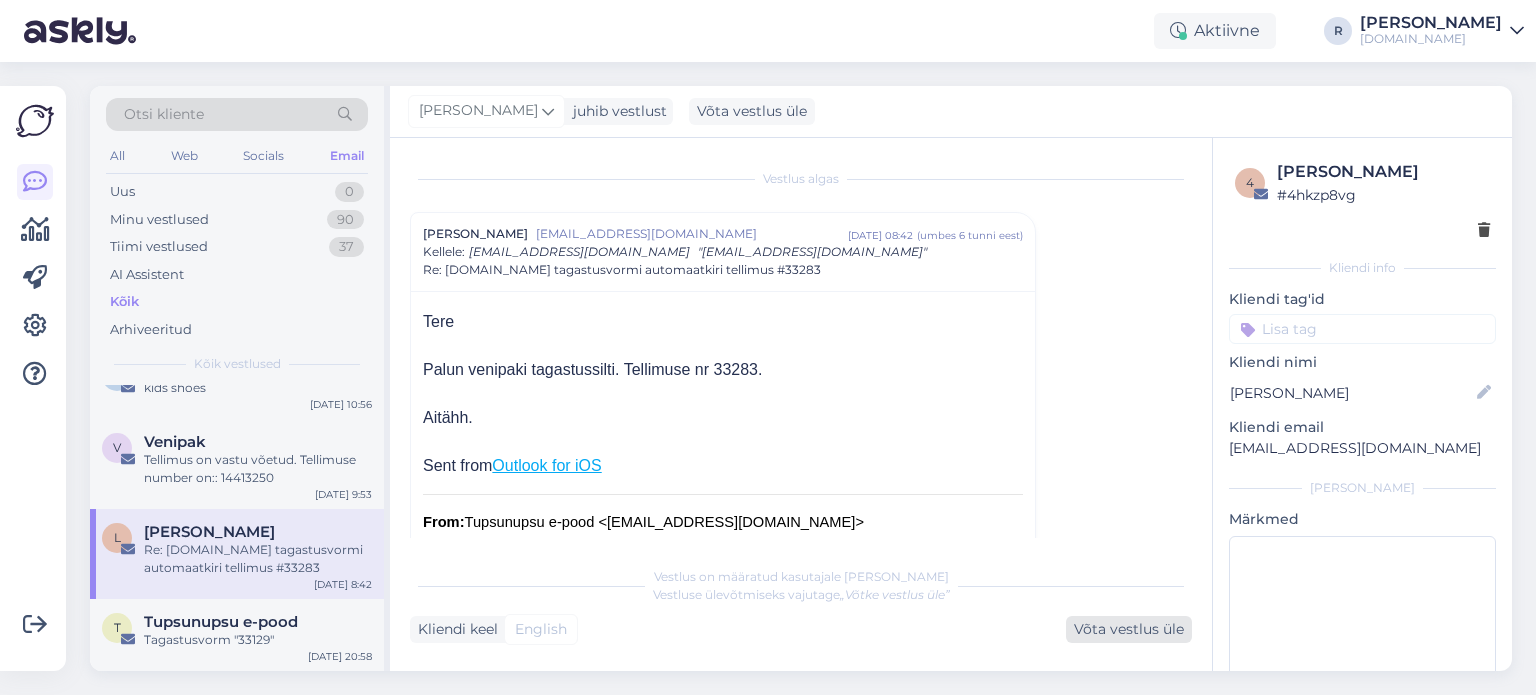
click at [1115, 633] on div "Võta vestlus üle" at bounding box center [1129, 629] width 126 height 27
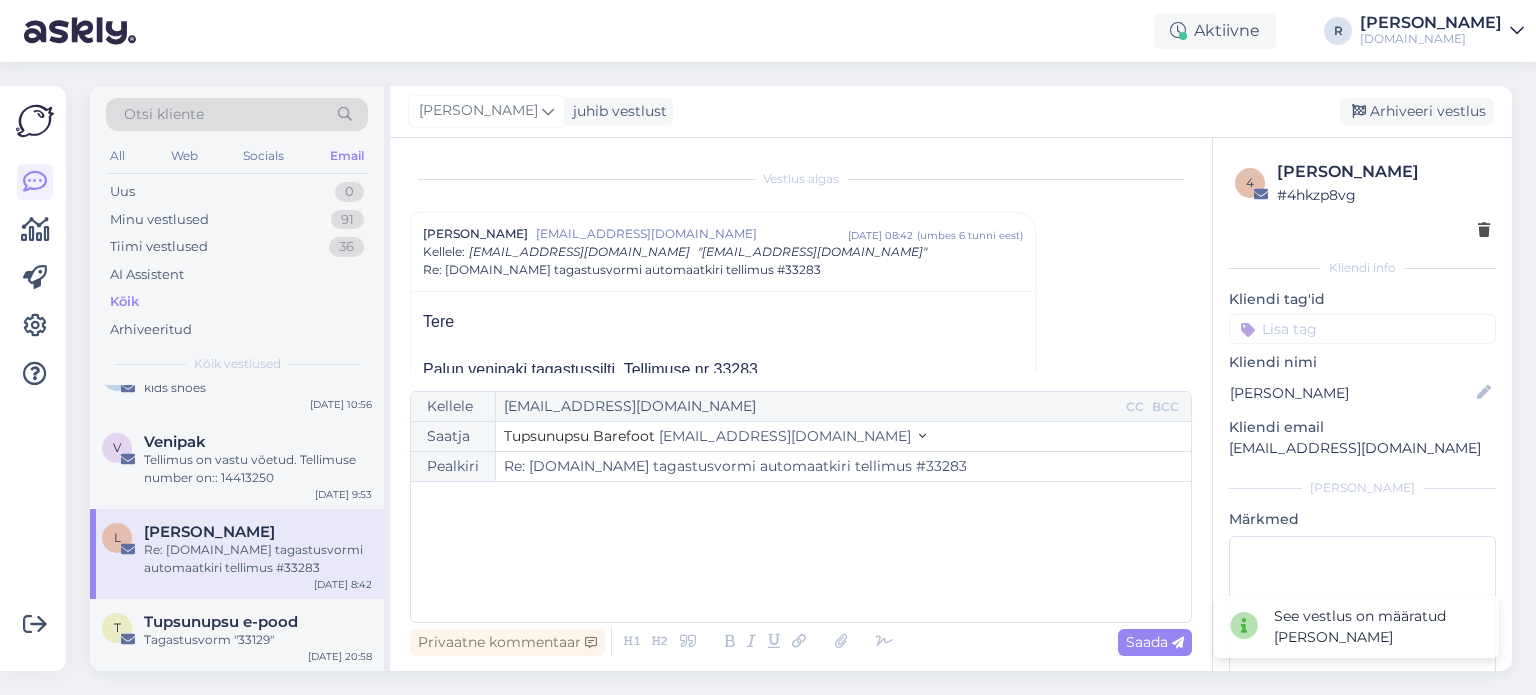
scroll to position [0, 0]
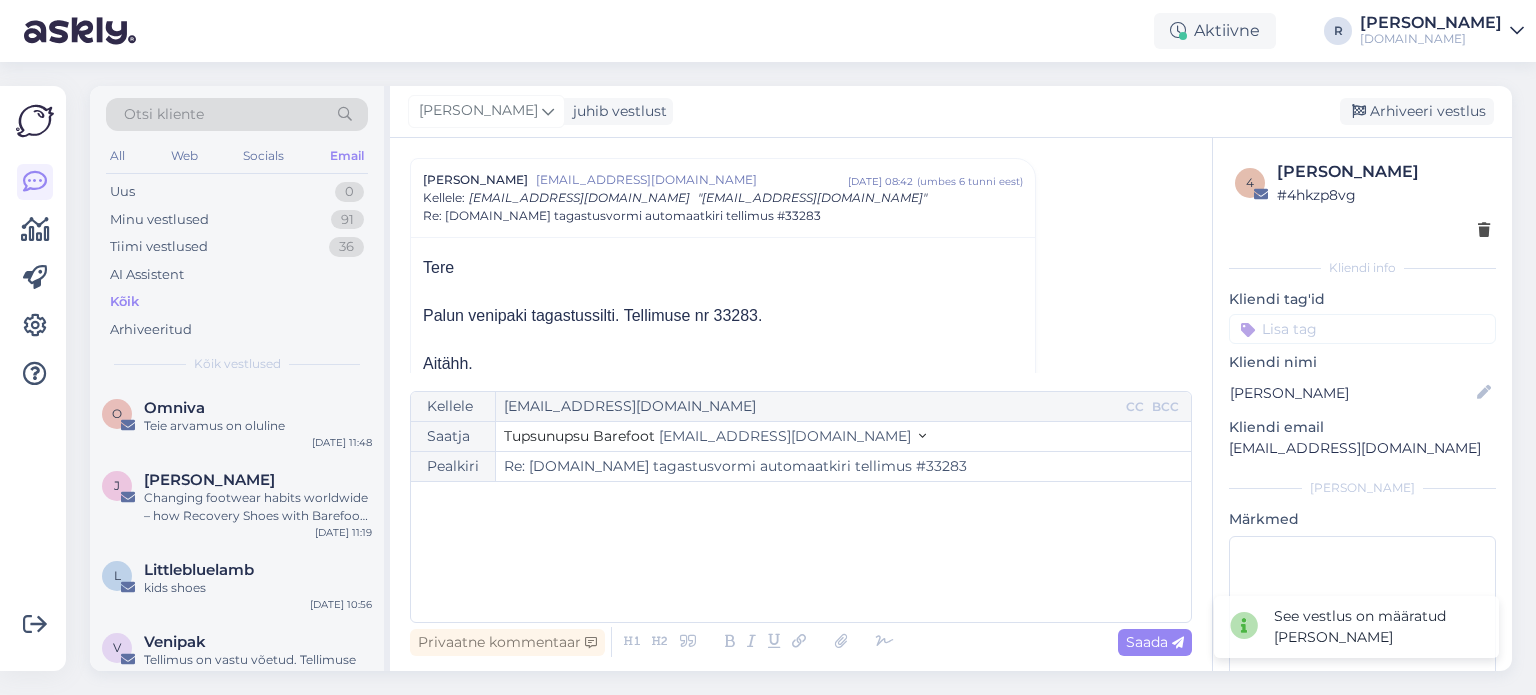
click at [570, 536] on div "﻿" at bounding box center [801, 552] width 760 height 120
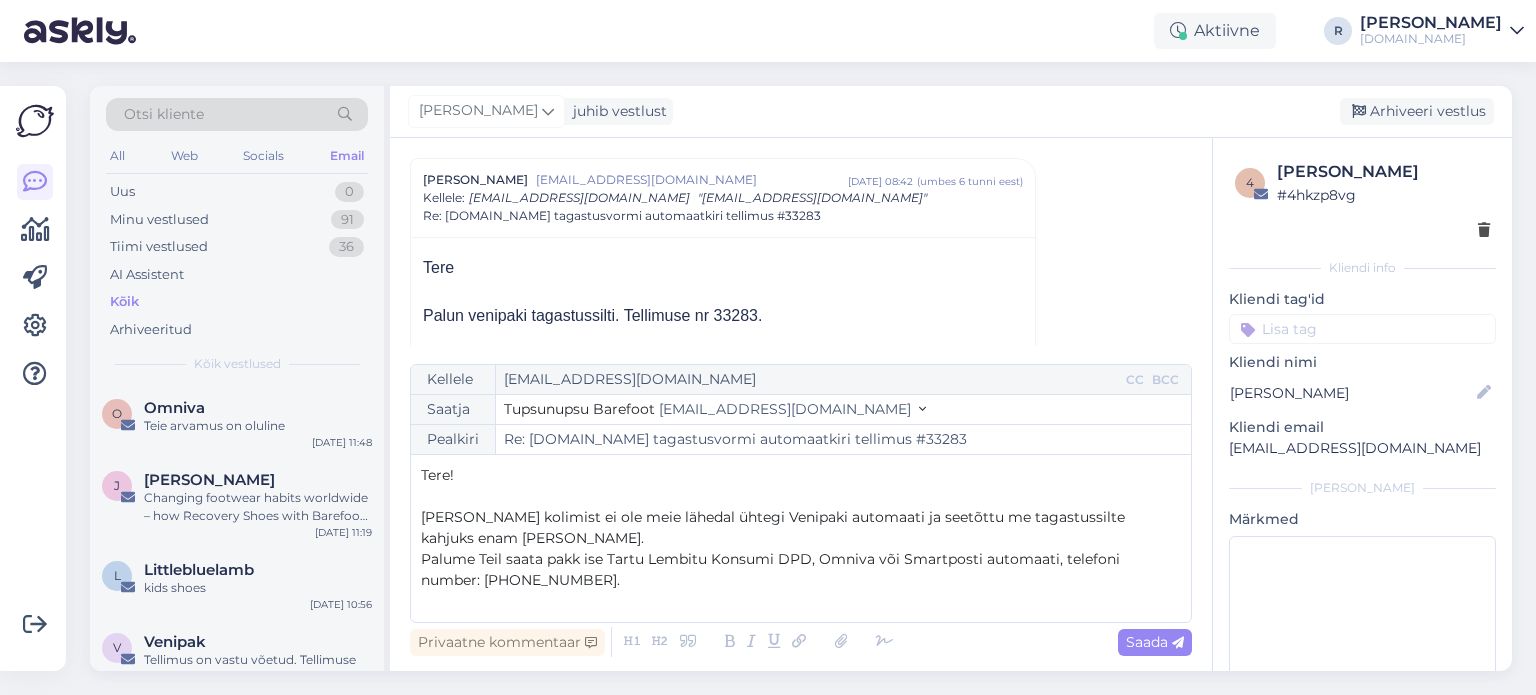
click at [623, 583] on p "Palume Teil saata pakk ise Tartu Lembitu Konsumi DPD, Omniva või Smartposti aut…" at bounding box center [801, 570] width 760 height 42
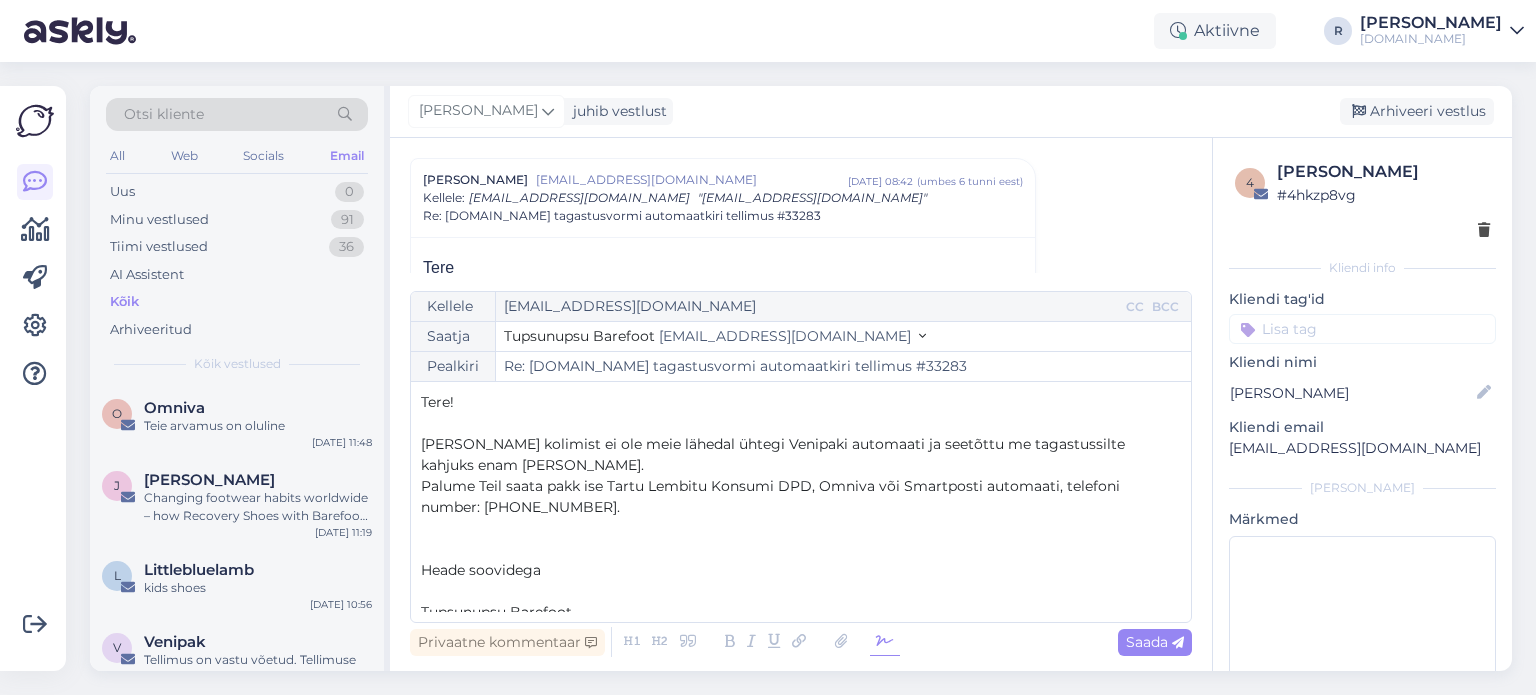
click at [877, 638] on icon at bounding box center [885, 642] width 30 height 28
click at [508, 593] on p "﻿" at bounding box center [801, 591] width 760 height 21
click at [1172, 635] on span "Saada" at bounding box center [1155, 642] width 58 height 18
type input "Re: [DOMAIN_NAME] tagastusvormi automaatkiri tellimus #33283"
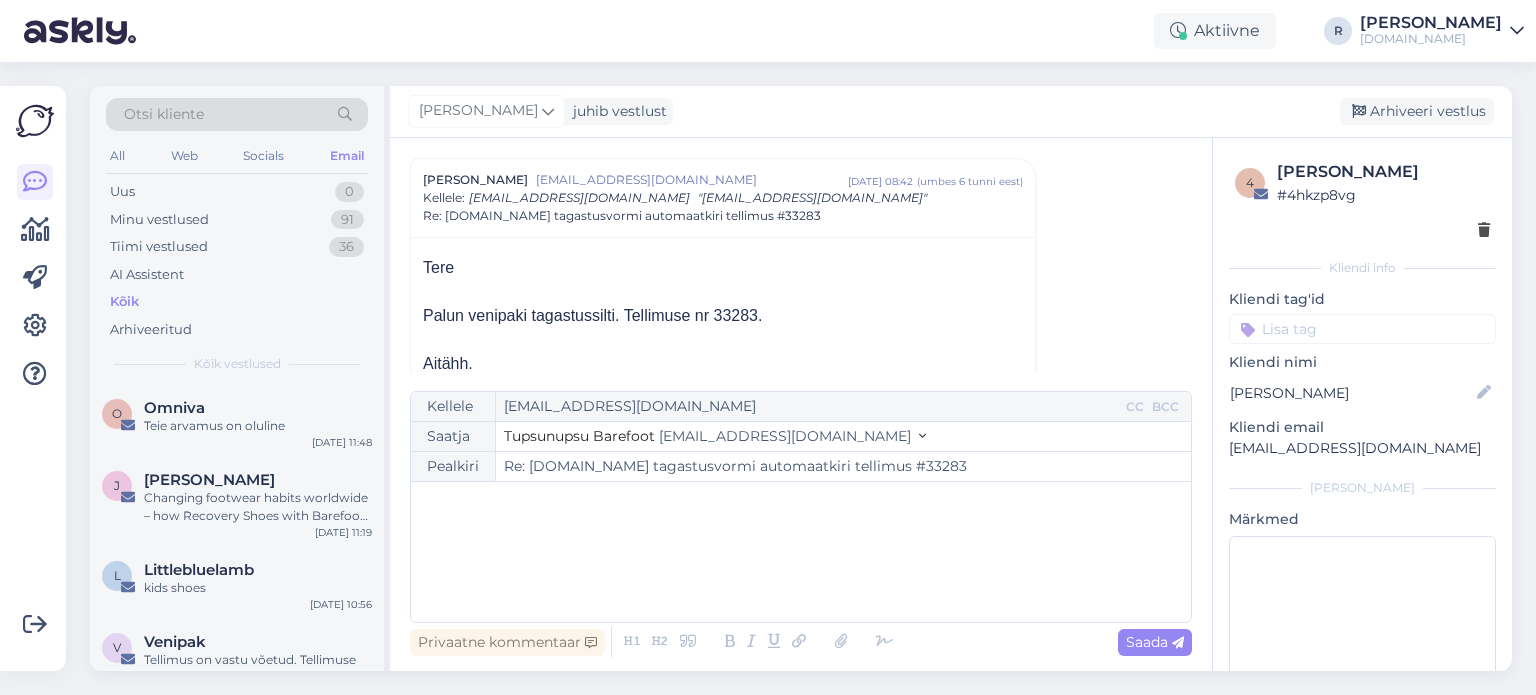
scroll to position [1192, 0]
